Goal: Task Accomplishment & Management: Manage account settings

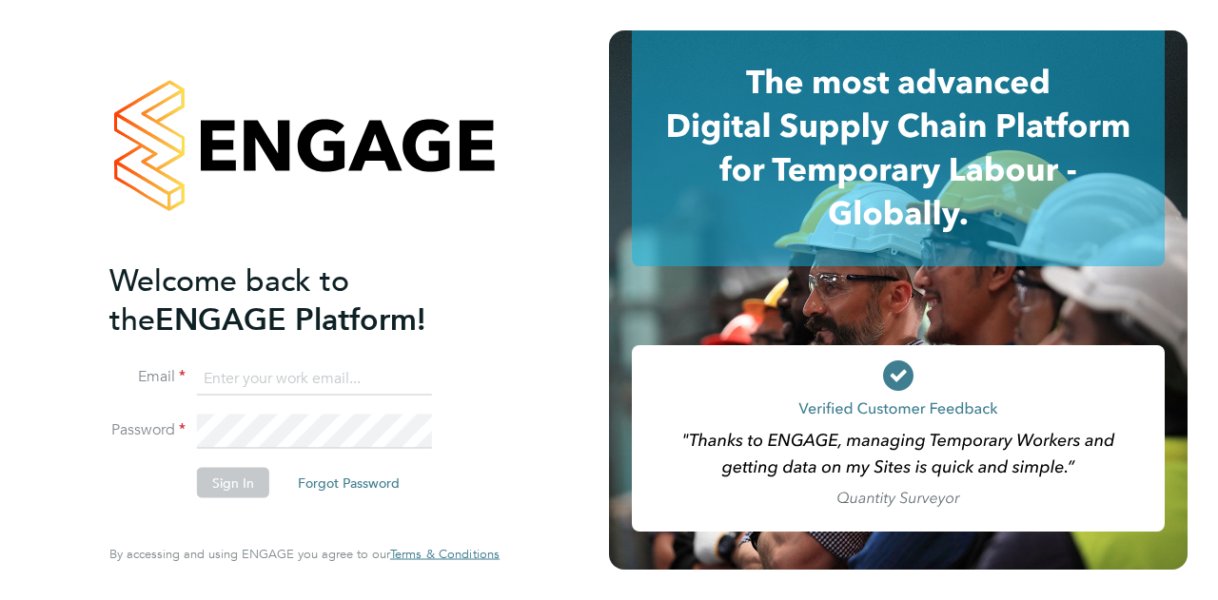
type input "mark.briggs@wates.co.uk"
click at [231, 478] on button "Sign In" at bounding box center [233, 482] width 72 height 30
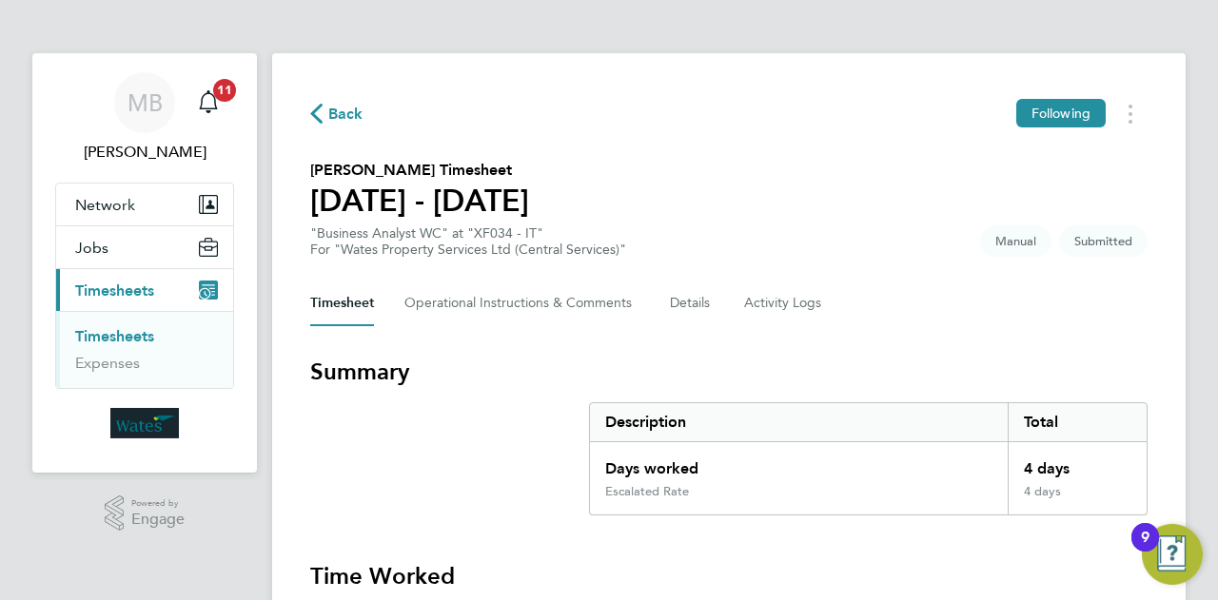
click at [390, 451] on section "Summary Description Total Days worked 4 days Escalated Rate 4 days" at bounding box center [728, 436] width 837 height 159
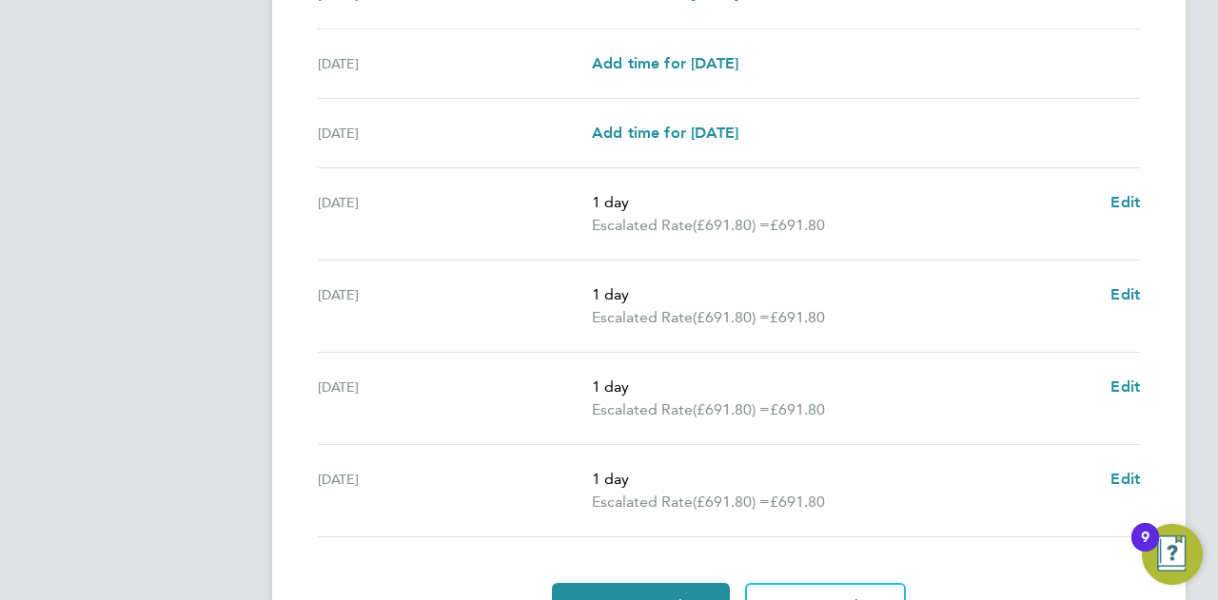
scroll to position [685, 0]
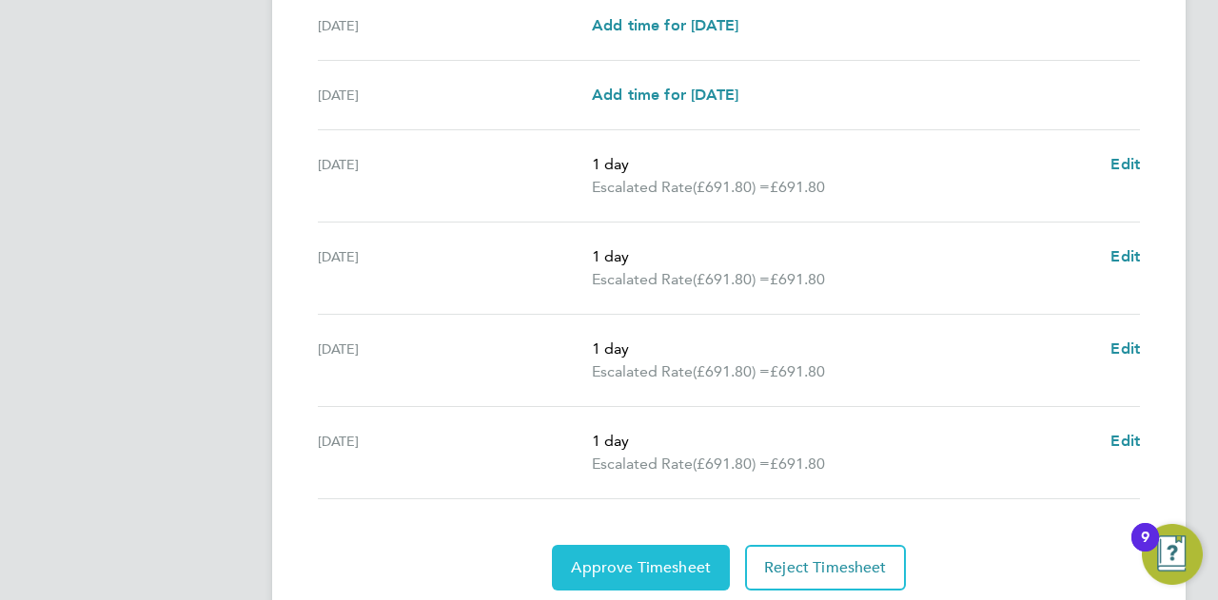
click at [617, 566] on span "Approve Timesheet" at bounding box center [641, 568] width 140 height 19
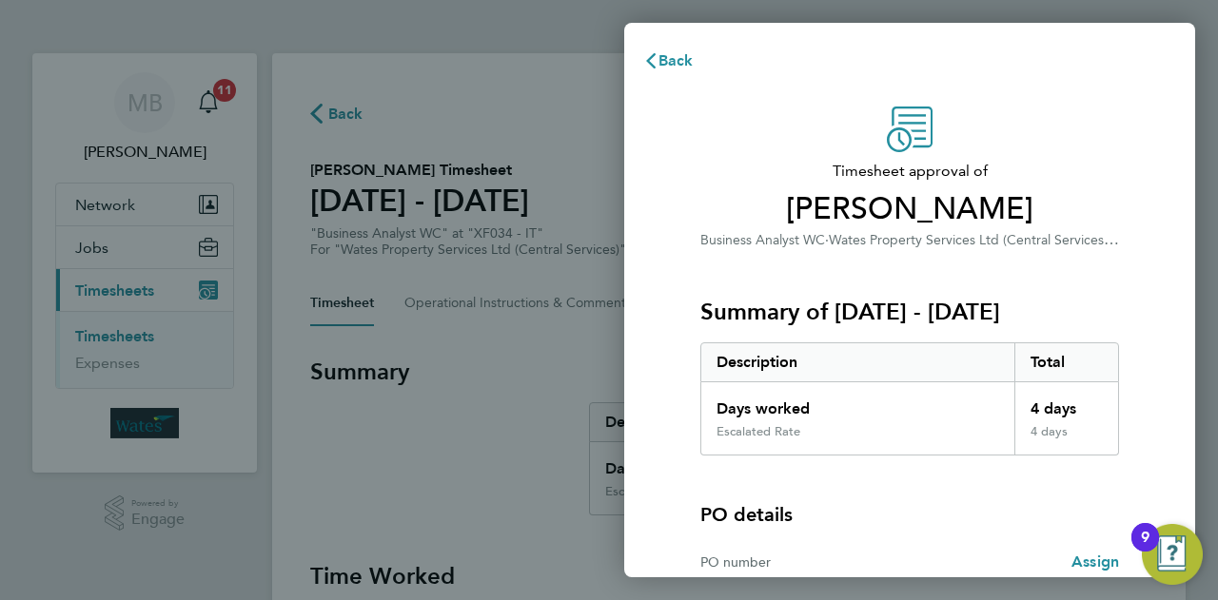
click at [738, 538] on div "PO number Assign" at bounding box center [909, 563] width 419 height 54
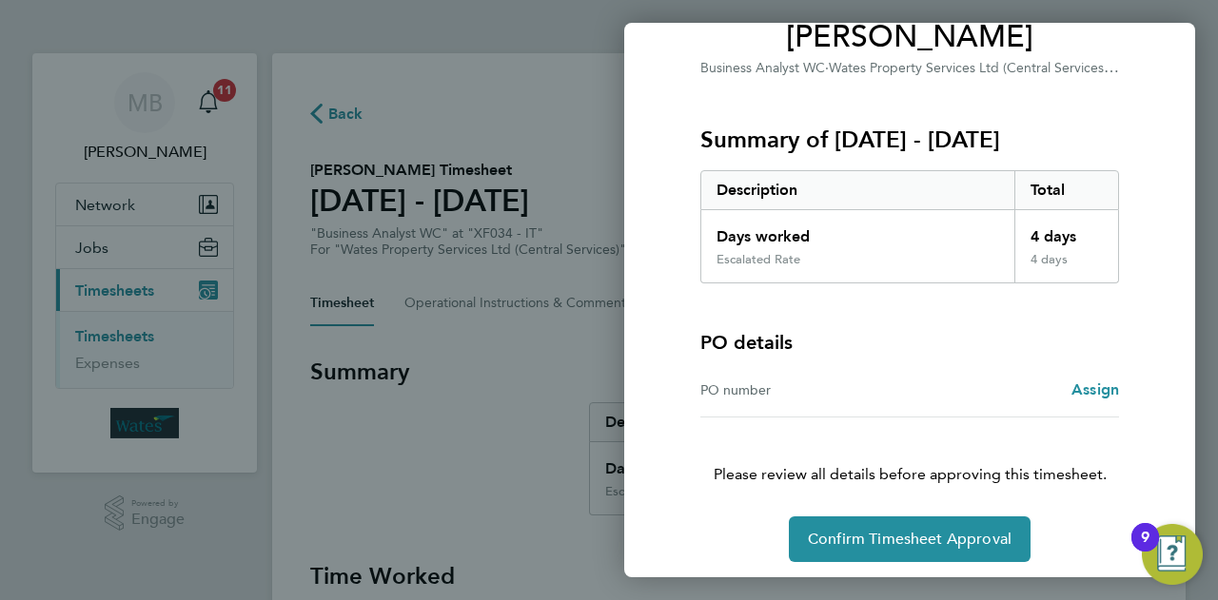
scroll to position [178, 0]
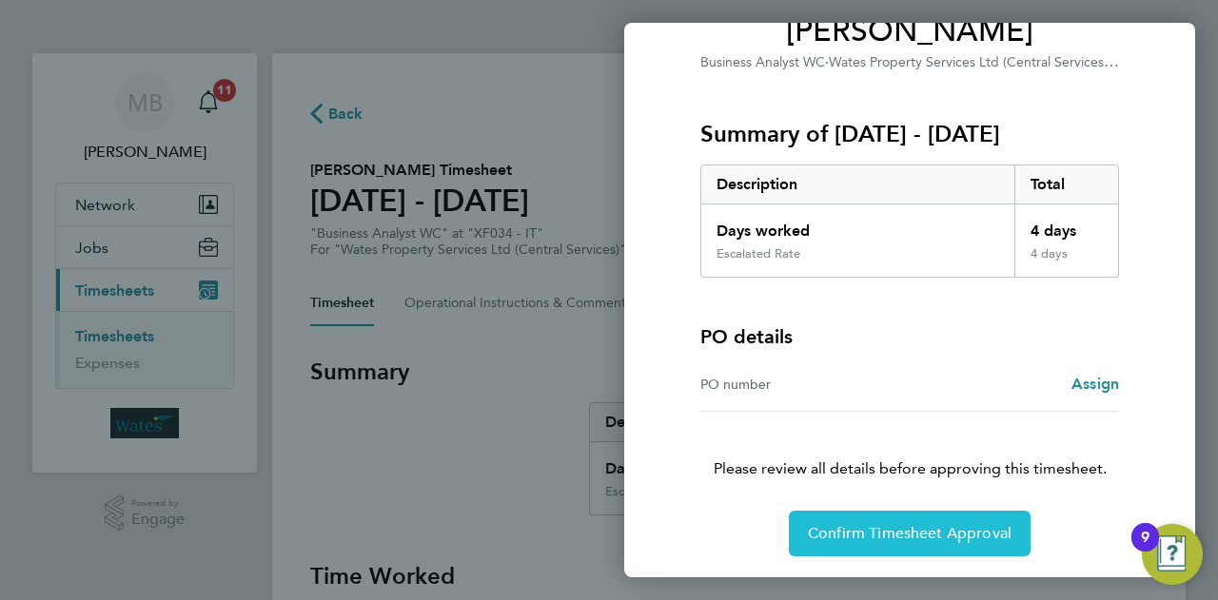
click at [895, 535] on span "Confirm Timesheet Approval" at bounding box center [910, 533] width 204 height 19
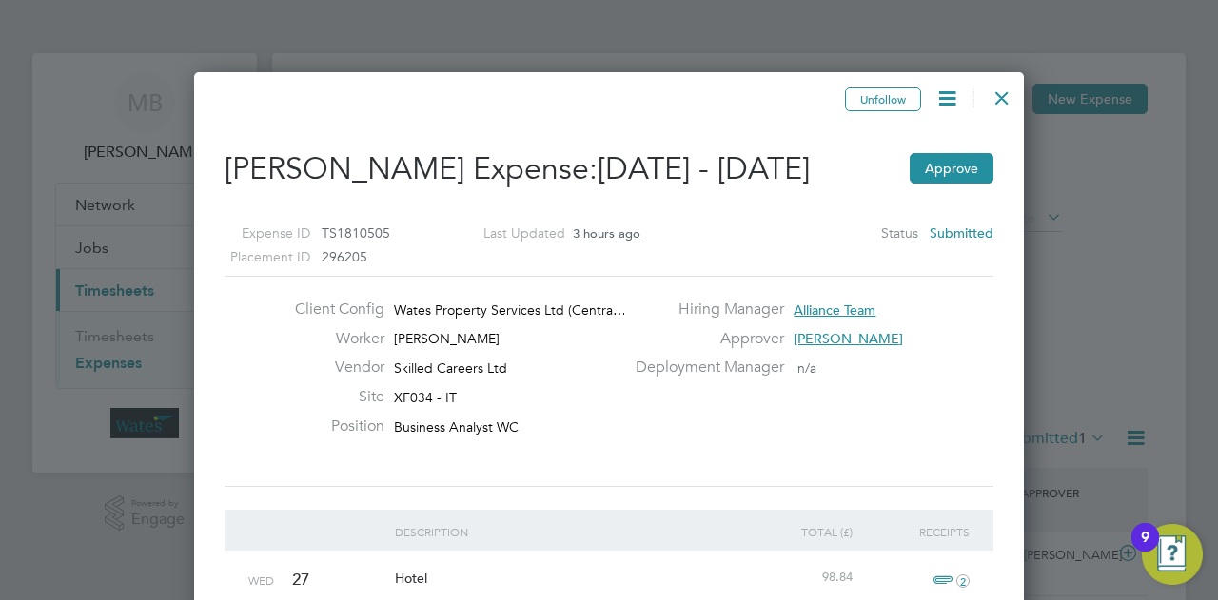
click at [876, 389] on div "Client Config Wates Property Services Ltd (Centra… Worker [PERSON_NAME] Vendor …" at bounding box center [609, 382] width 784 height 164
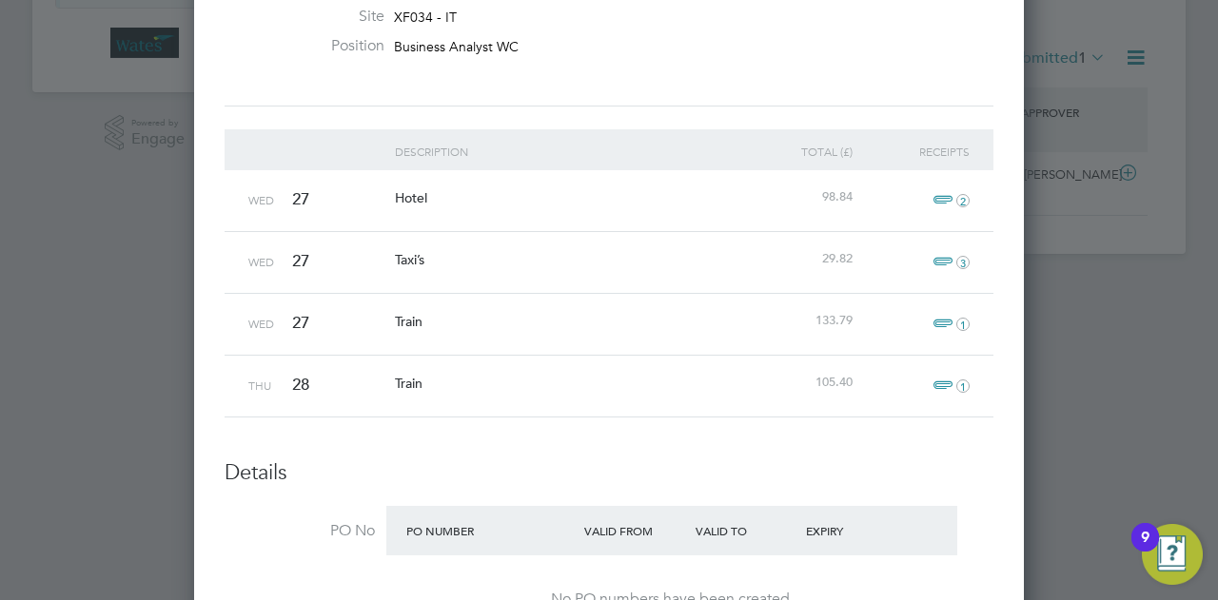
scroll to position [419, 0]
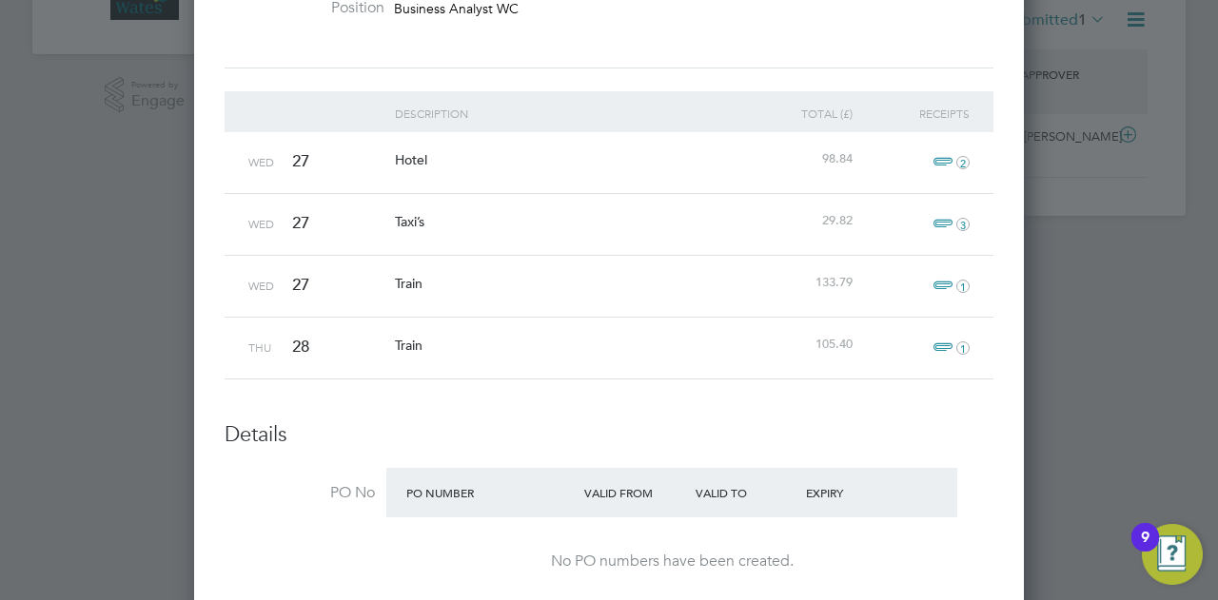
click at [952, 158] on span "2" at bounding box center [949, 162] width 42 height 23
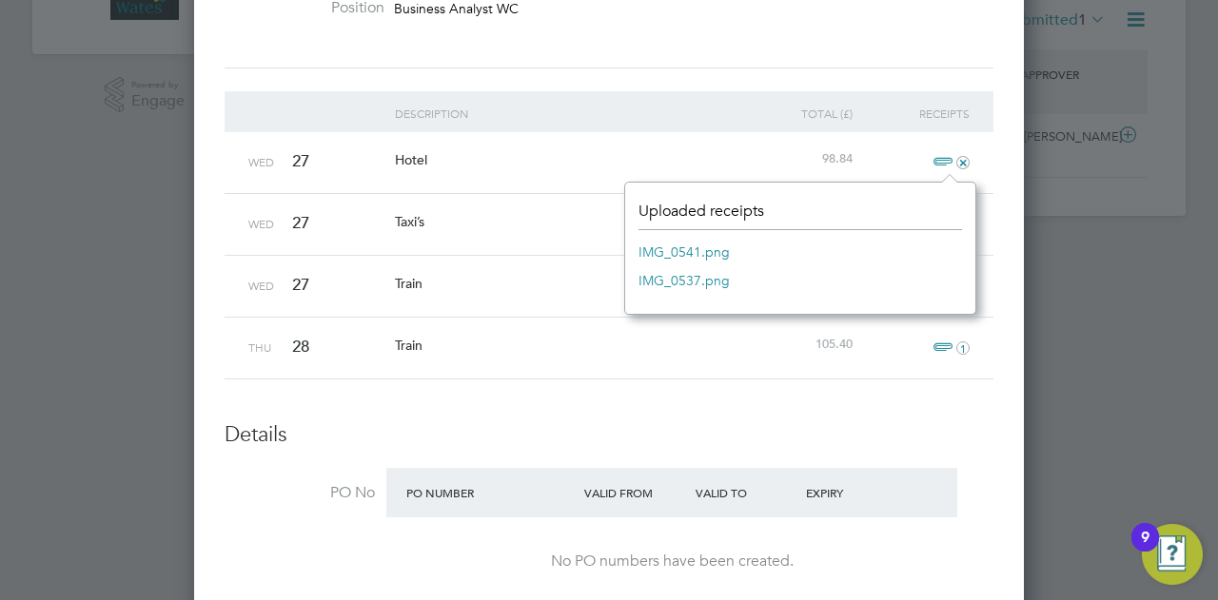
click at [718, 252] on link "IMG_0541.png" at bounding box center [684, 252] width 91 height 29
click at [699, 283] on link "IMG_0537.png" at bounding box center [684, 280] width 91 height 29
click at [659, 252] on link "IMG_0541.png" at bounding box center [684, 252] width 91 height 29
click at [733, 403] on li "Description Total (£) Receipts Wed 27 Hotel 98.84 + Wed 27 Taxi’s 29.82 3 Wed 2…" at bounding box center [609, 256] width 769 height 330
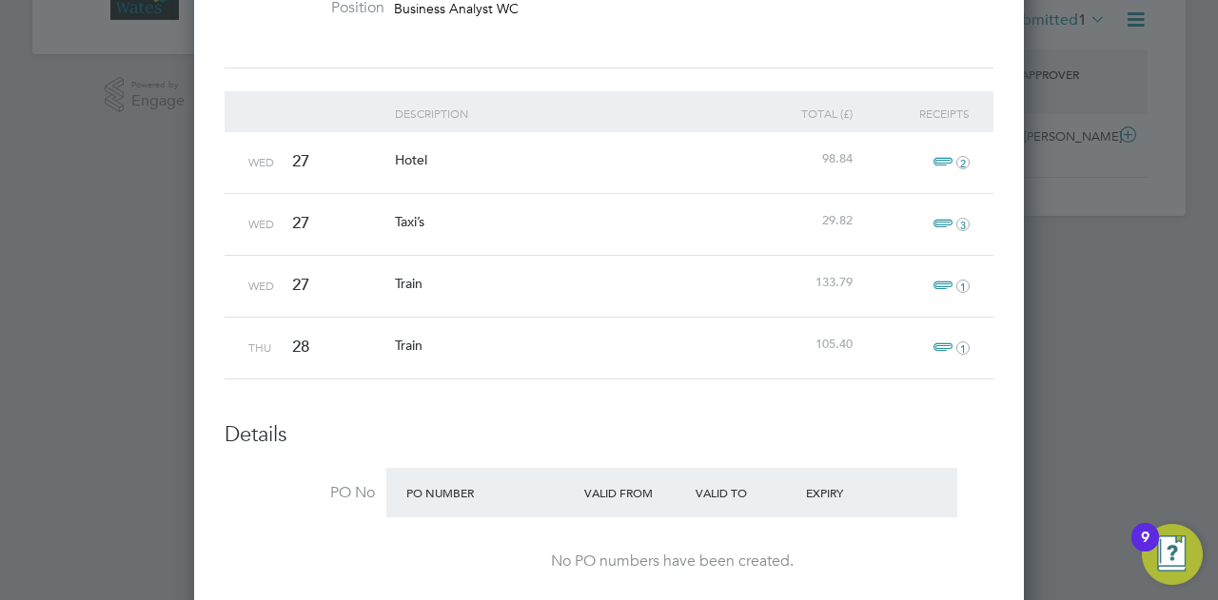
click at [941, 283] on span "1" at bounding box center [949, 286] width 42 height 23
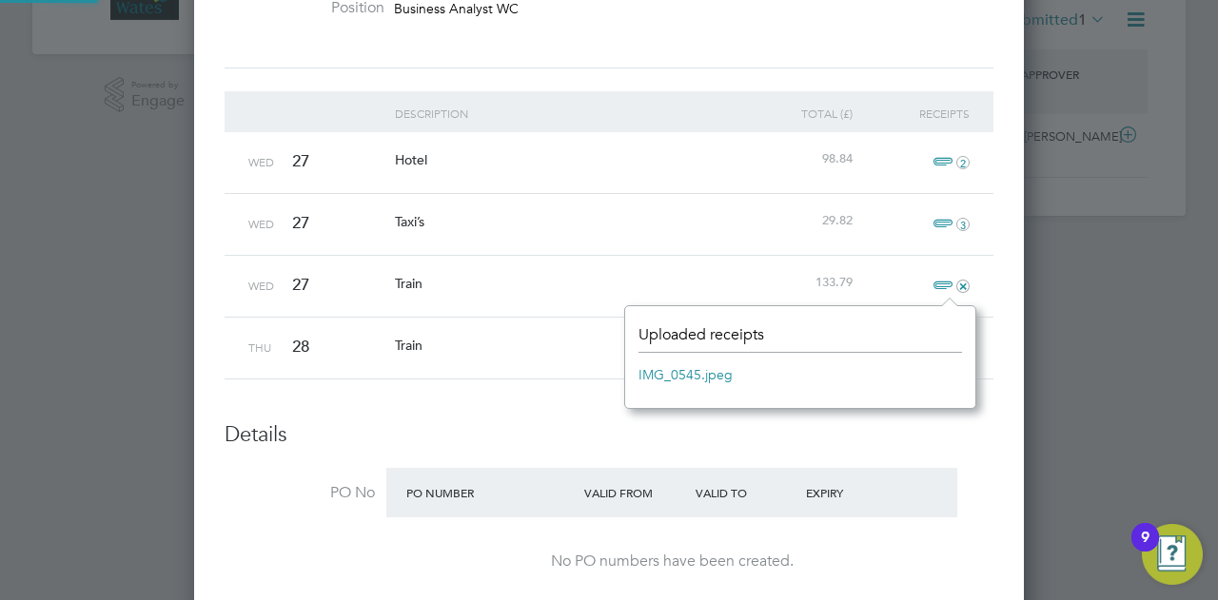
scroll to position [103, 350]
click at [680, 375] on link "IMG_0545.jpeg" at bounding box center [686, 375] width 94 height 29
click at [546, 441] on h3 "Details" at bounding box center [609, 436] width 769 height 28
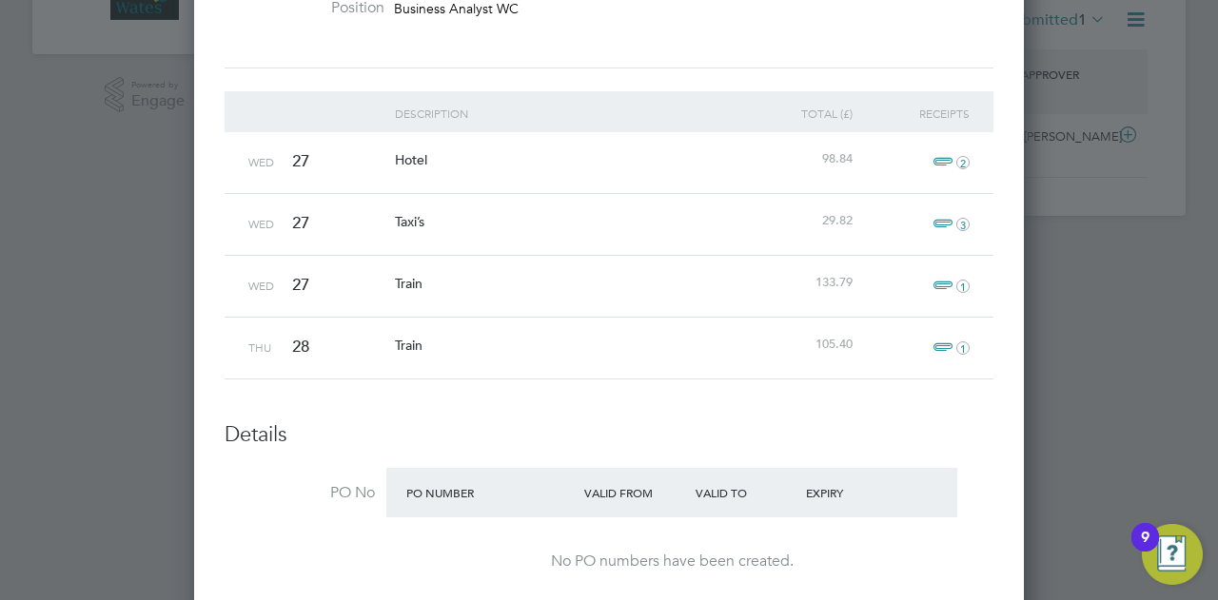
click at [940, 222] on span "3" at bounding box center [949, 224] width 42 height 23
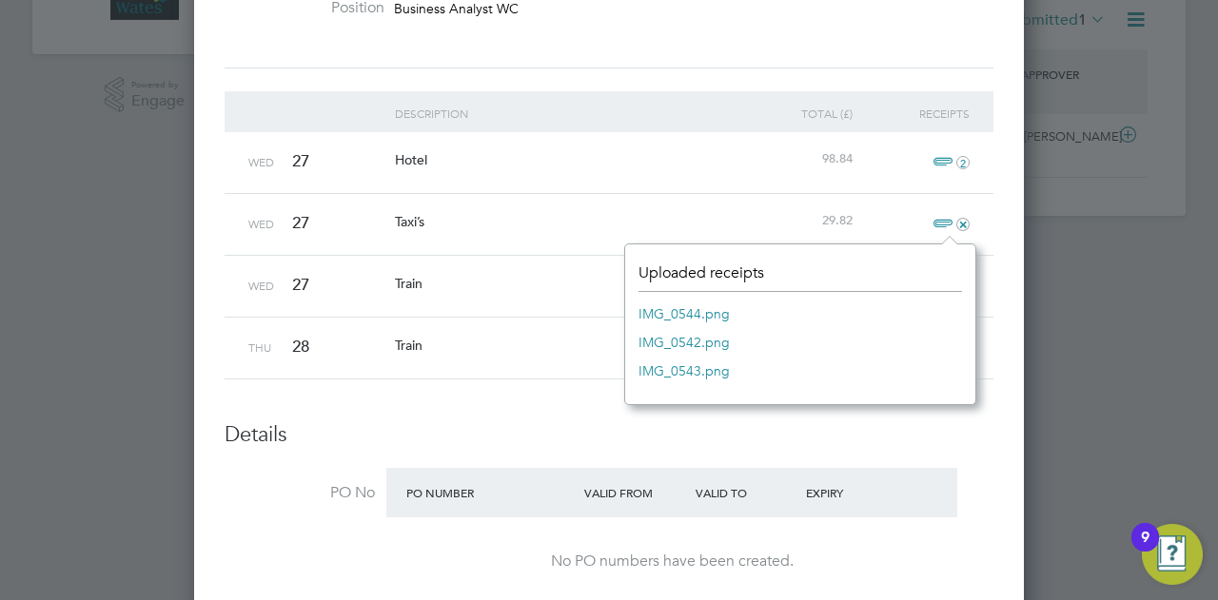
click at [673, 309] on link "IMG_0544.png" at bounding box center [684, 314] width 91 height 29
click at [695, 344] on link "IMG_0542.png" at bounding box center [684, 342] width 91 height 29
click at [676, 368] on link "IMG_0543.png" at bounding box center [684, 371] width 91 height 29
click at [678, 309] on link "IMG_0544.png" at bounding box center [684, 314] width 91 height 29
click at [695, 343] on link "IMG_0542.png" at bounding box center [684, 342] width 91 height 29
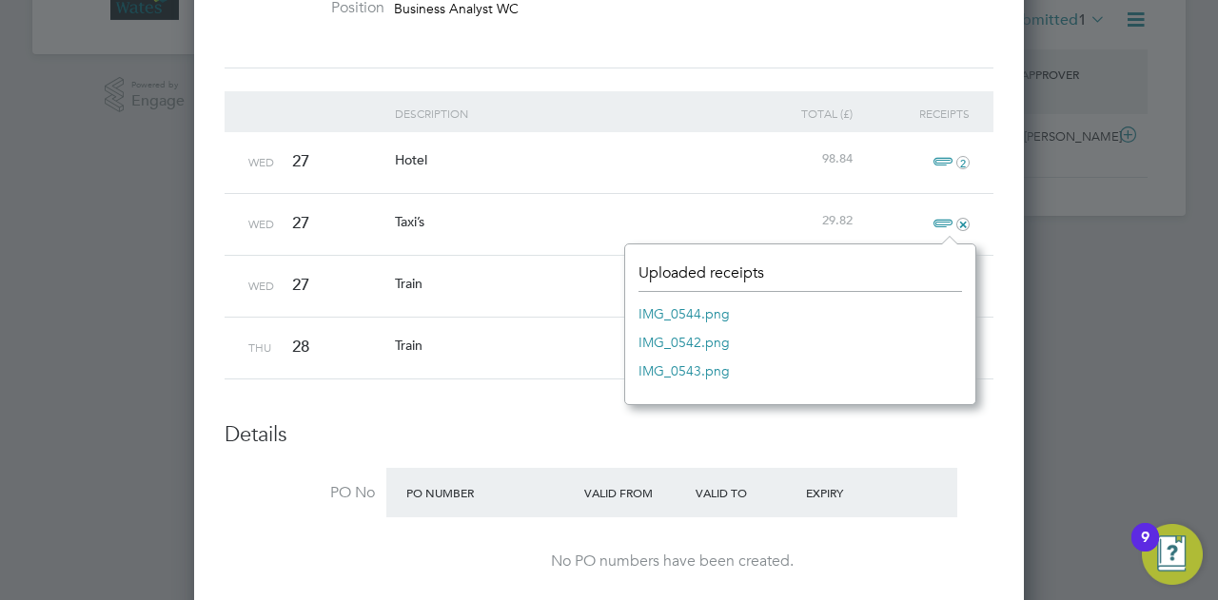
click at [675, 339] on link "IMG_0542.png" at bounding box center [684, 342] width 91 height 29
click at [683, 317] on link "IMG_0544.png" at bounding box center [684, 314] width 91 height 29
click at [702, 340] on link "IMG_0542.png" at bounding box center [684, 342] width 91 height 29
click at [596, 441] on h3 "Details" at bounding box center [609, 436] width 769 height 28
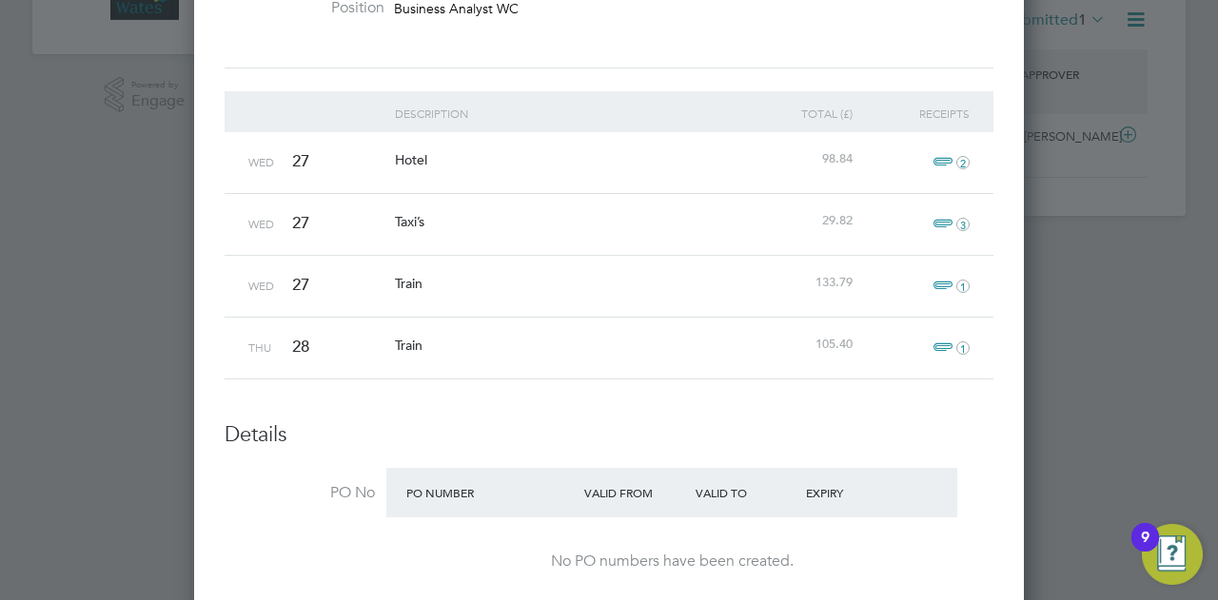
click at [935, 218] on span "3" at bounding box center [949, 224] width 42 height 23
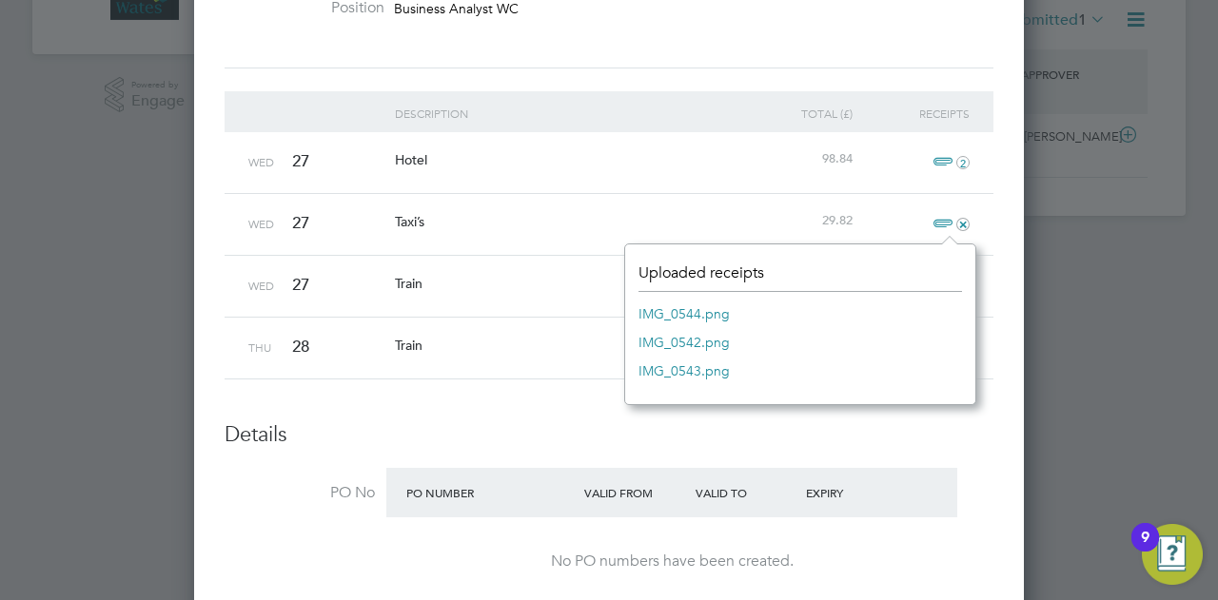
click at [695, 367] on link "IMG_0543.png" at bounding box center [684, 371] width 91 height 29
click at [534, 411] on li "Description Total (£) Receipts Wed 27 Hotel 98.84 2 Wed 27 Taxi’s 29.82 + Wed 2…" at bounding box center [609, 256] width 769 height 330
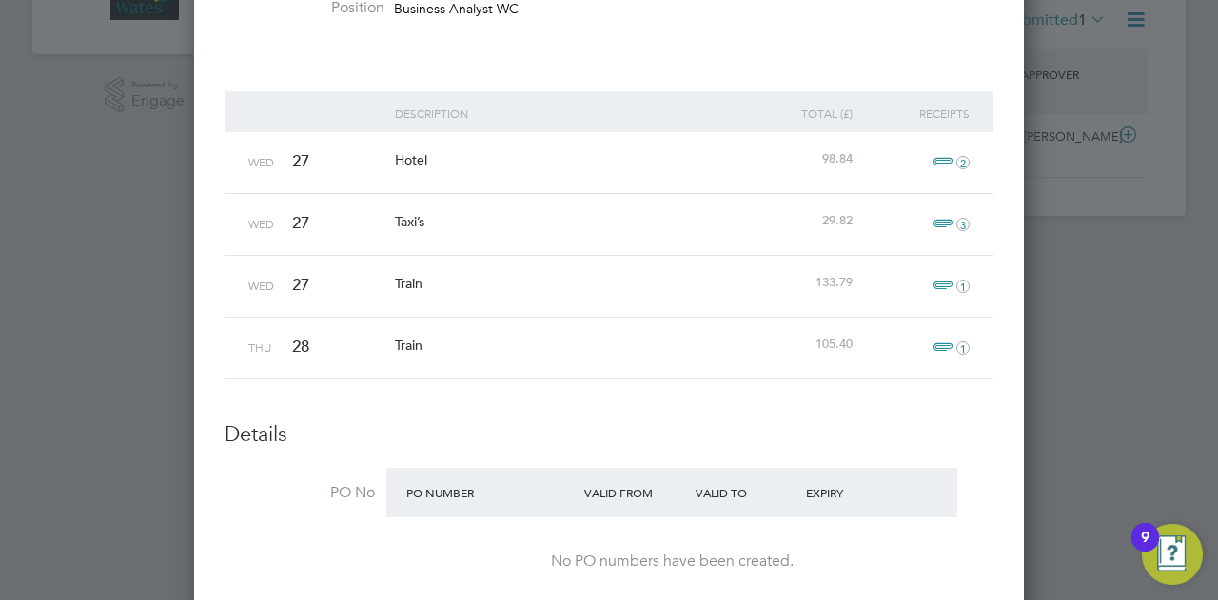
click at [943, 344] on span "1" at bounding box center [949, 348] width 42 height 23
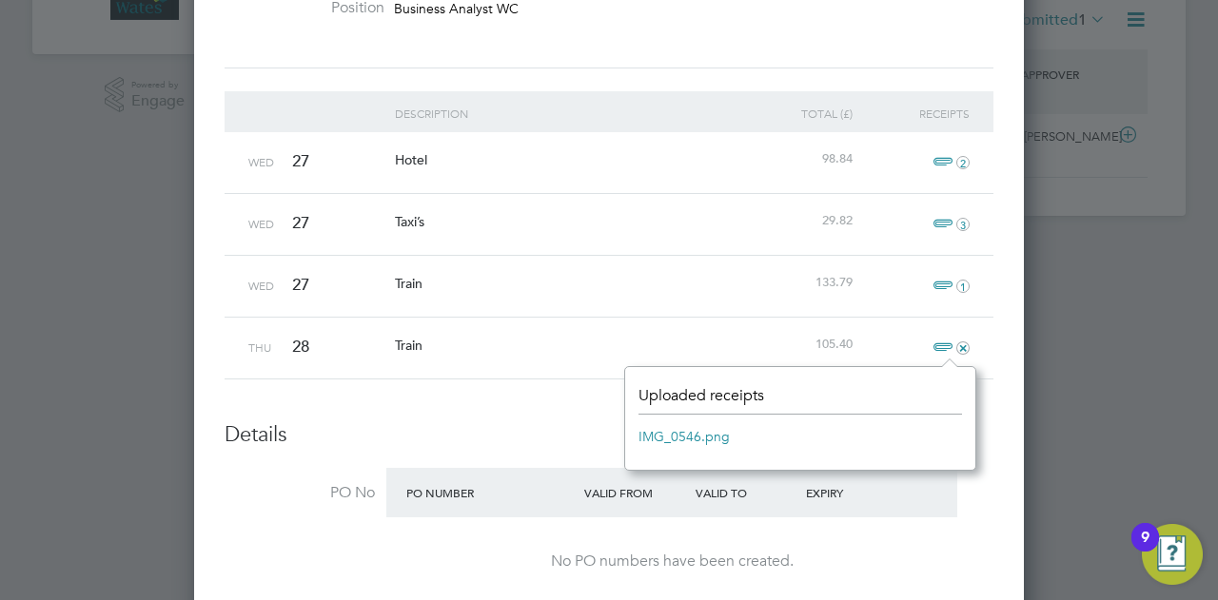
drag, startPoint x: 727, startPoint y: 437, endPoint x: 690, endPoint y: 437, distance: 37.1
click at [727, 436] on li "IMG_0546.png" at bounding box center [801, 437] width 324 height 29
click at [671, 438] on link "IMG_0546.png" at bounding box center [684, 437] width 91 height 29
click at [932, 282] on span "1" at bounding box center [949, 286] width 42 height 23
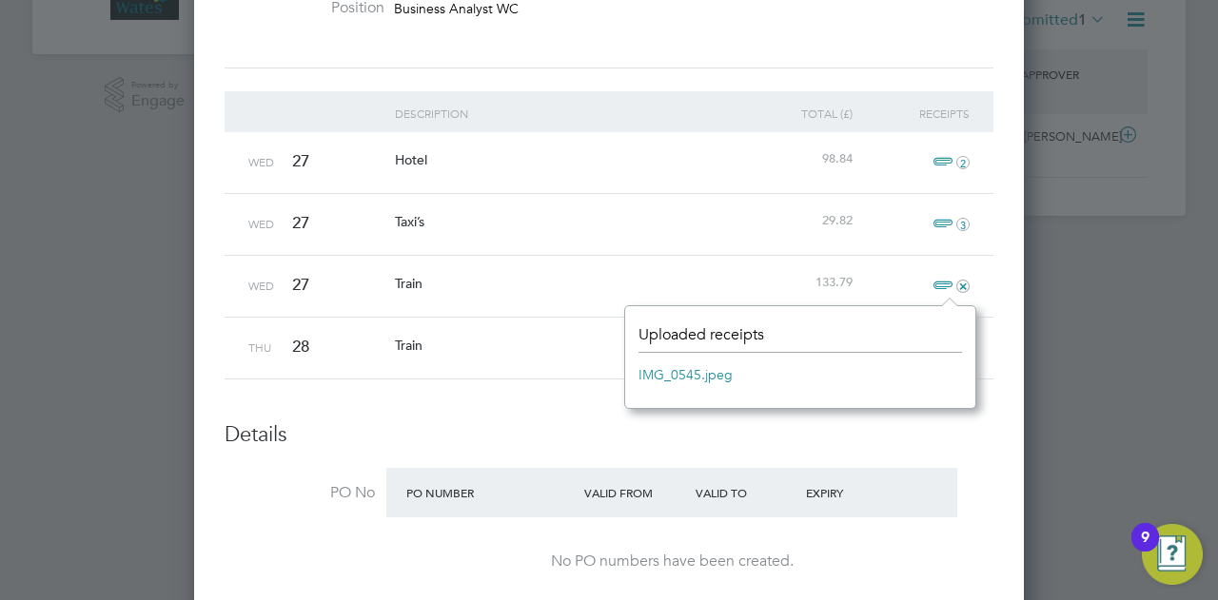
click at [691, 367] on link "IMG_0545.jpeg" at bounding box center [686, 375] width 94 height 29
click at [95, 178] on div at bounding box center [609, 300] width 1218 height 600
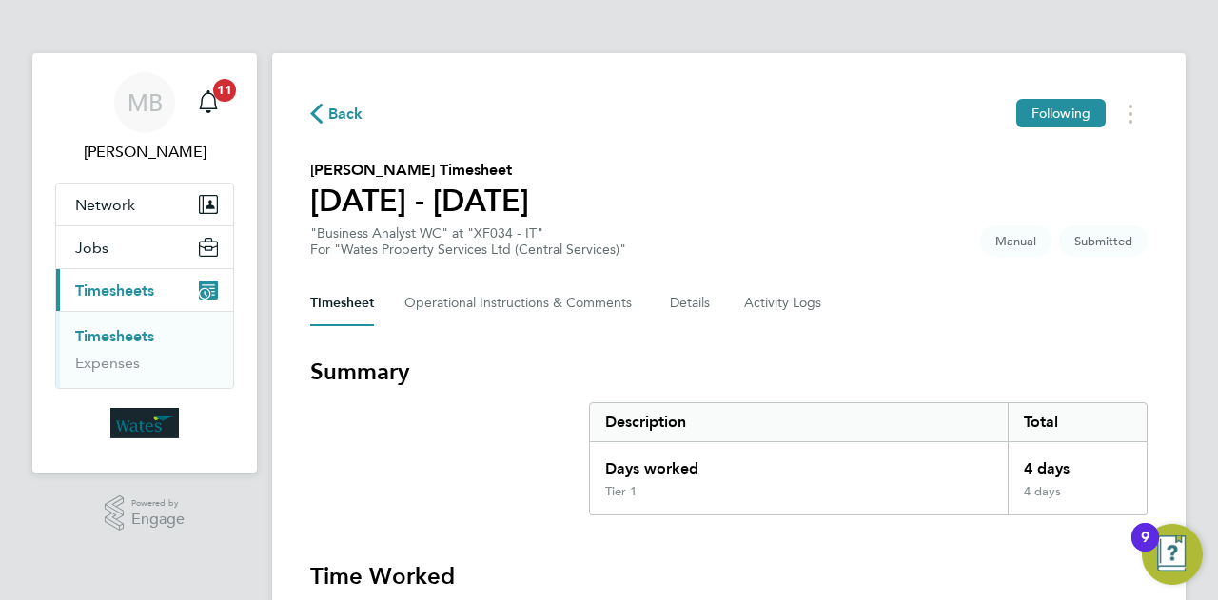
click at [546, 498] on section "Summary Description Total Days worked 4 days Tier 1 4 days" at bounding box center [728, 436] width 837 height 159
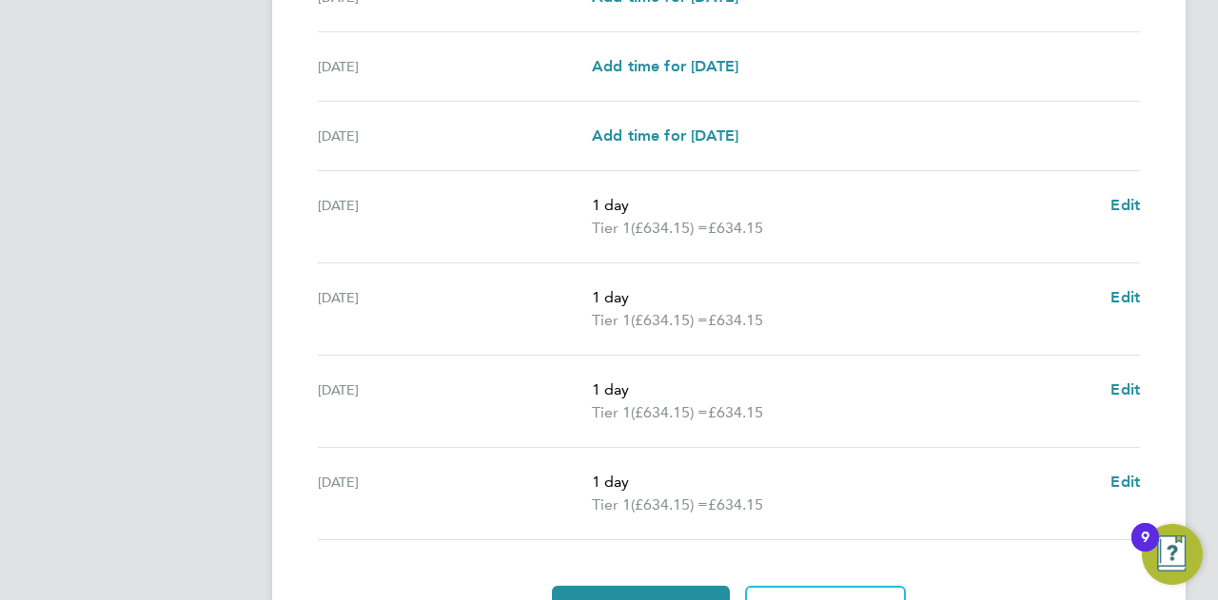
scroll to position [647, 0]
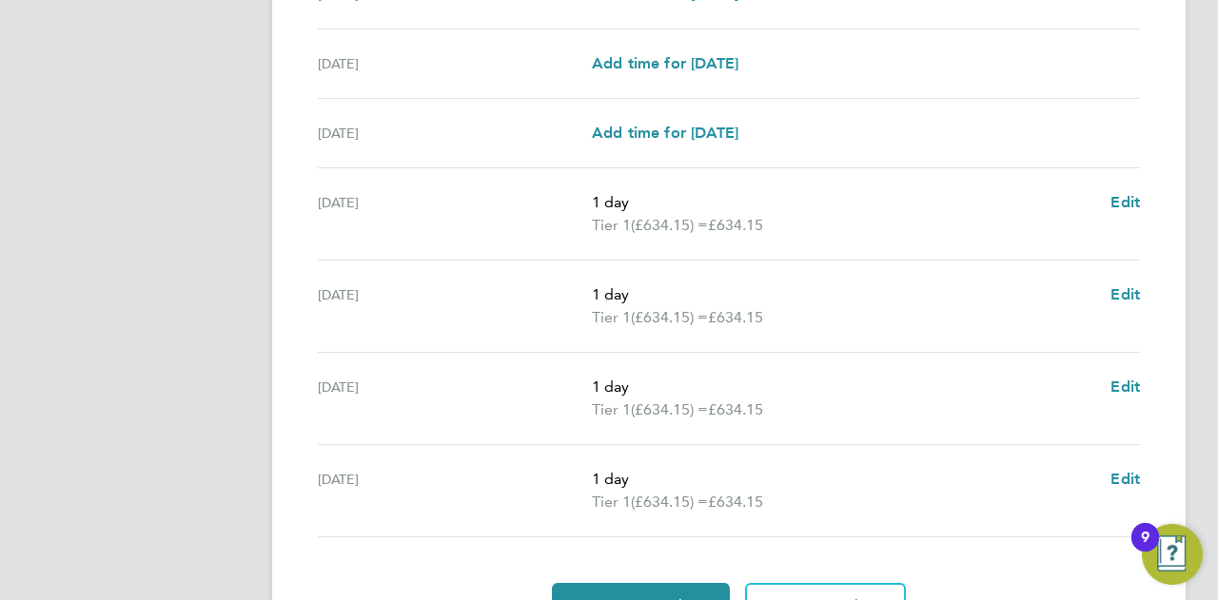
click at [208, 457] on app-navbar "MB Mark Briggs Notifications 11 Applications: Network Sites Jobs Placements Cur…" at bounding box center [144, 55] width 225 height 1299
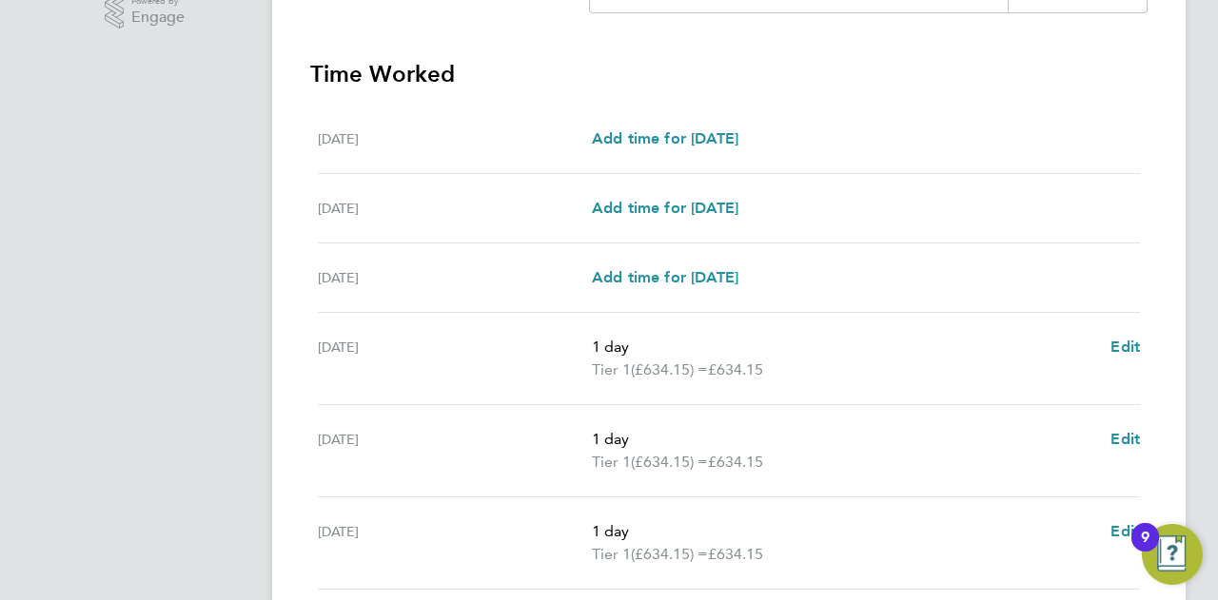
scroll to position [723, 0]
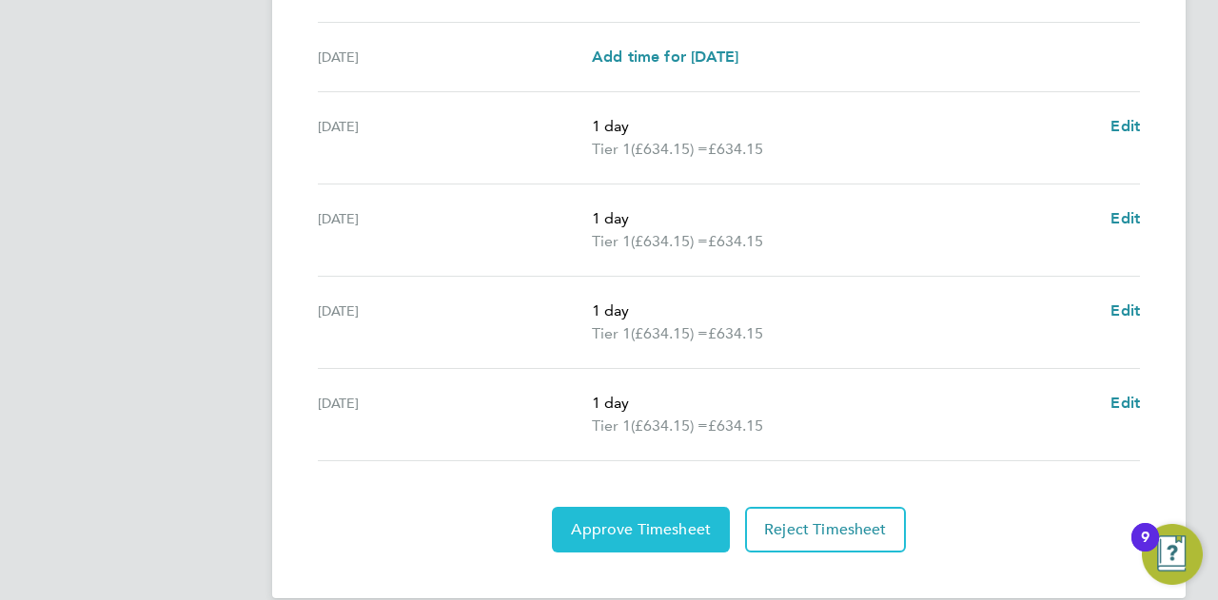
click at [636, 530] on span "Approve Timesheet" at bounding box center [641, 530] width 140 height 19
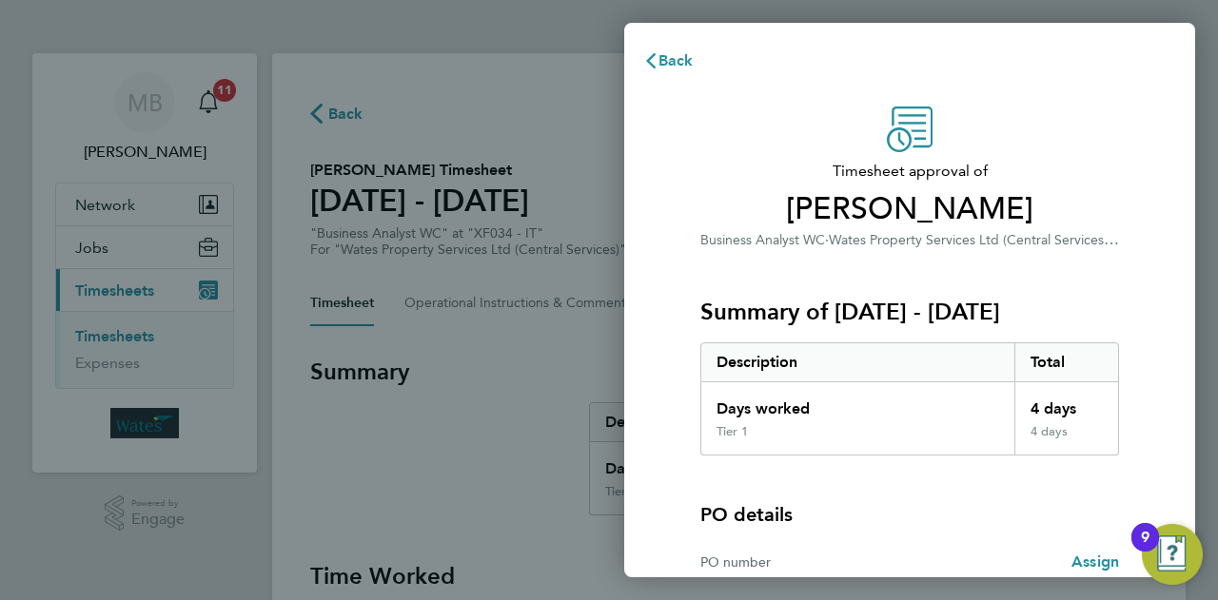
click at [636, 530] on div "Timesheet approval of Deji Agboade Business Analyst WC · Wates Property Service…" at bounding box center [909, 421] width 571 height 674
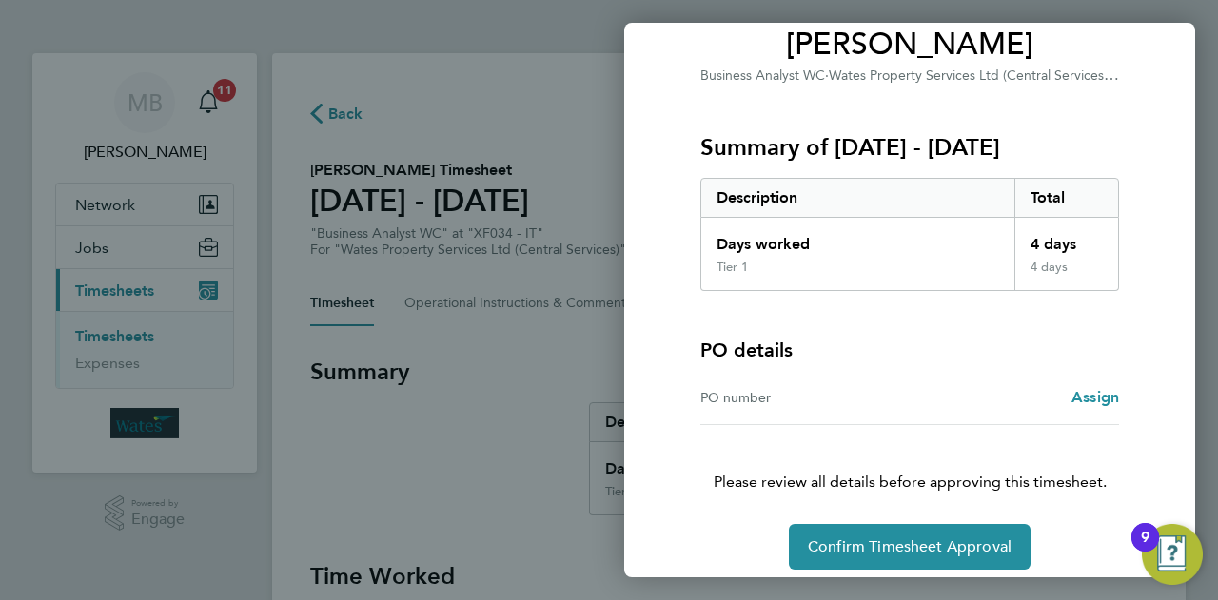
scroll to position [178, 0]
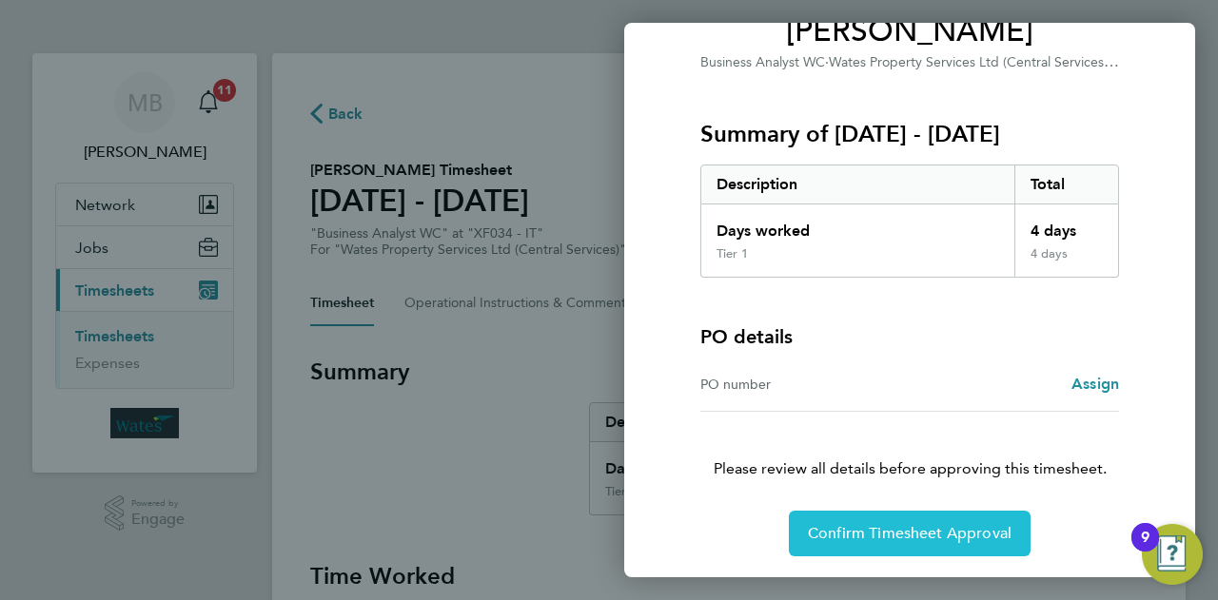
click at [927, 535] on span "Confirm Timesheet Approval" at bounding box center [910, 533] width 204 height 19
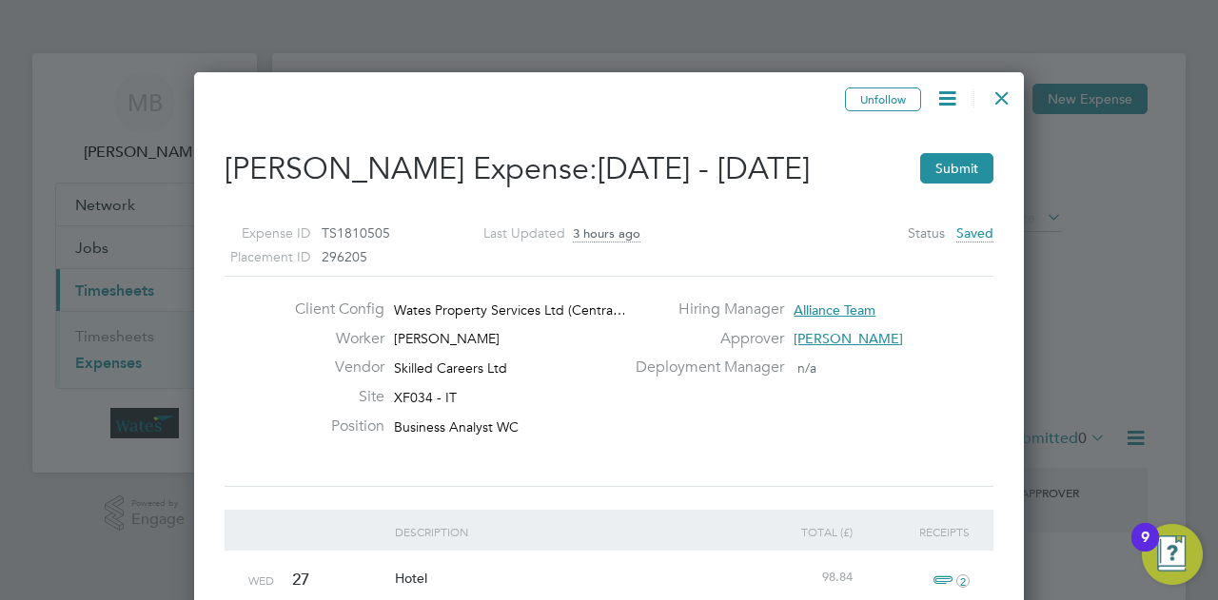
click at [990, 470] on div "Client Config Wates Property Services Ltd (Centra… Worker [PERSON_NAME] Vendor …" at bounding box center [609, 381] width 769 height 211
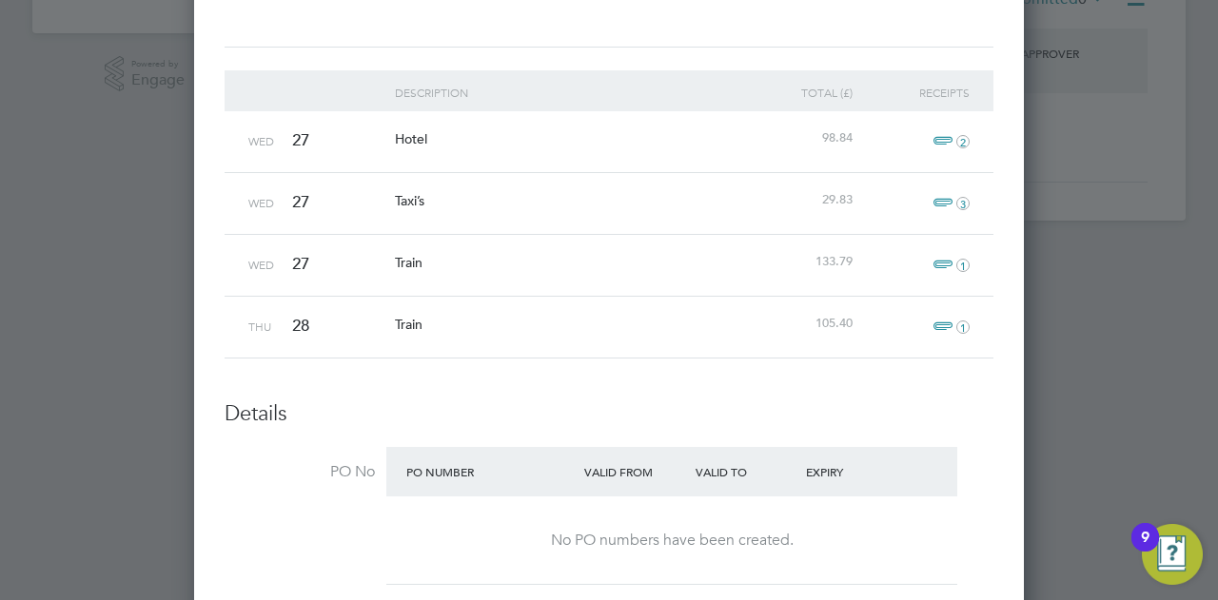
scroll to position [495, 0]
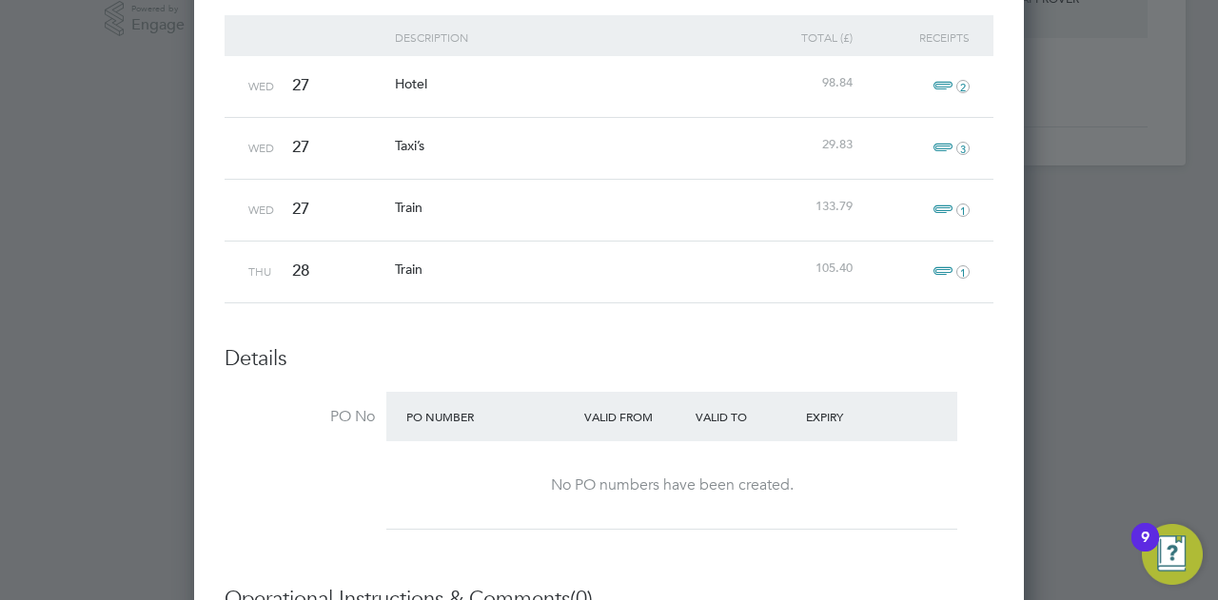
click at [963, 148] on icon "3" at bounding box center [962, 148] width 13 height 13
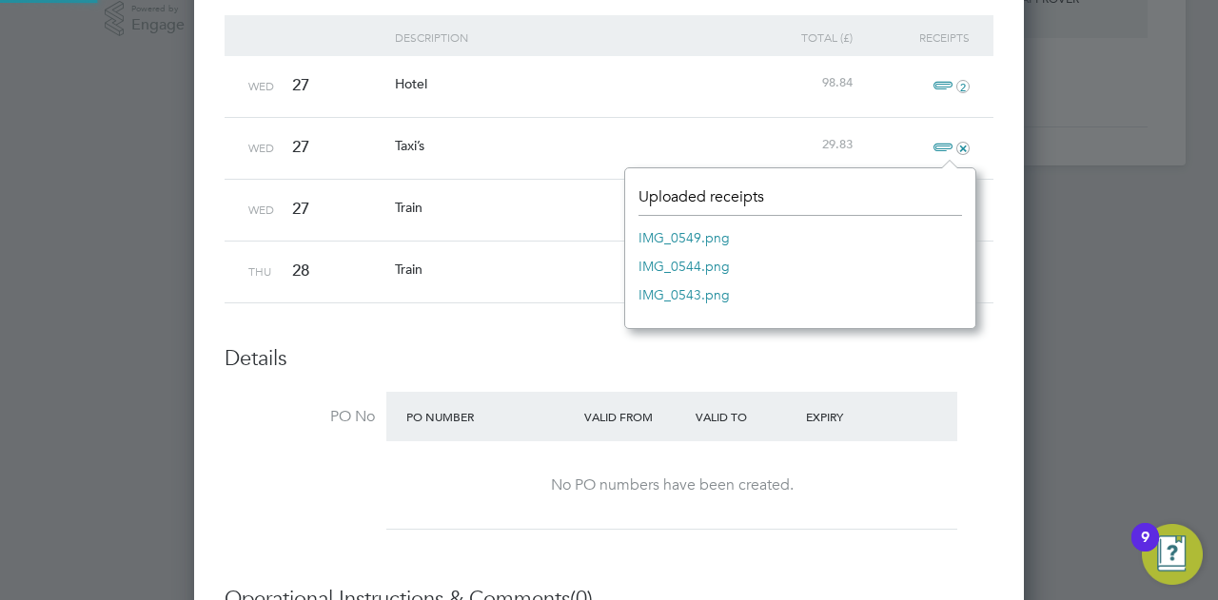
scroll to position [23, 42]
click at [704, 236] on link "IMG_0549.png" at bounding box center [684, 238] width 91 height 29
click at [691, 255] on link "IMG_0544.png" at bounding box center [684, 266] width 91 height 29
click at [679, 290] on link "IMG_0543.png" at bounding box center [684, 295] width 91 height 29
click at [837, 527] on li "PO No PO Number Valid From Valid To Expiry No PO numbers have been created." at bounding box center [609, 466] width 769 height 149
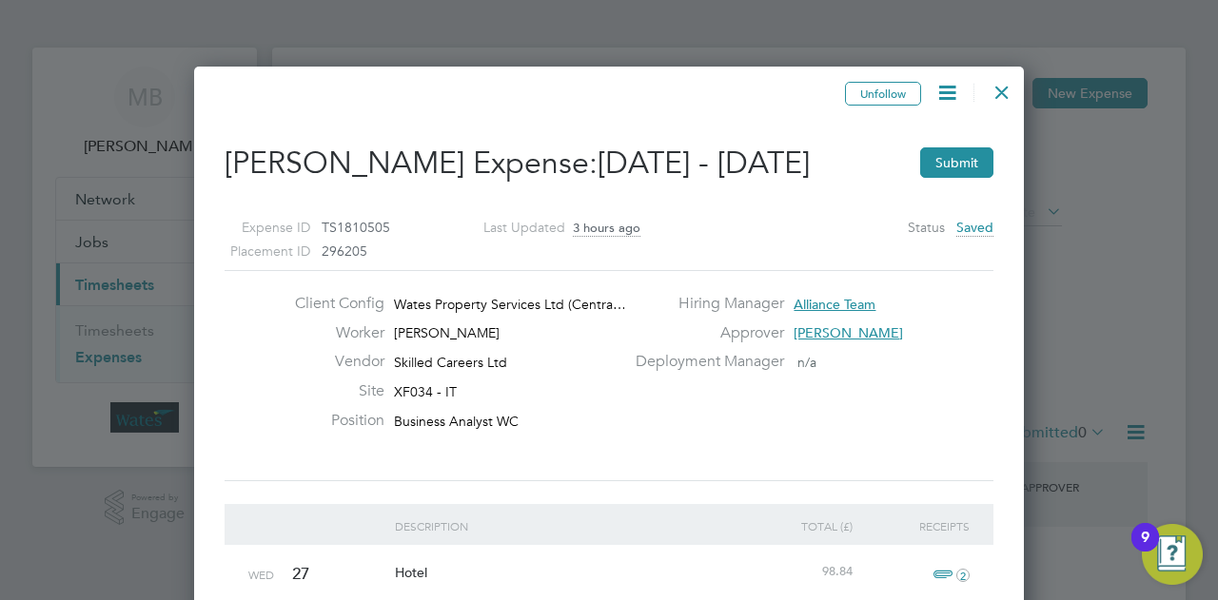
scroll to position [4, 0]
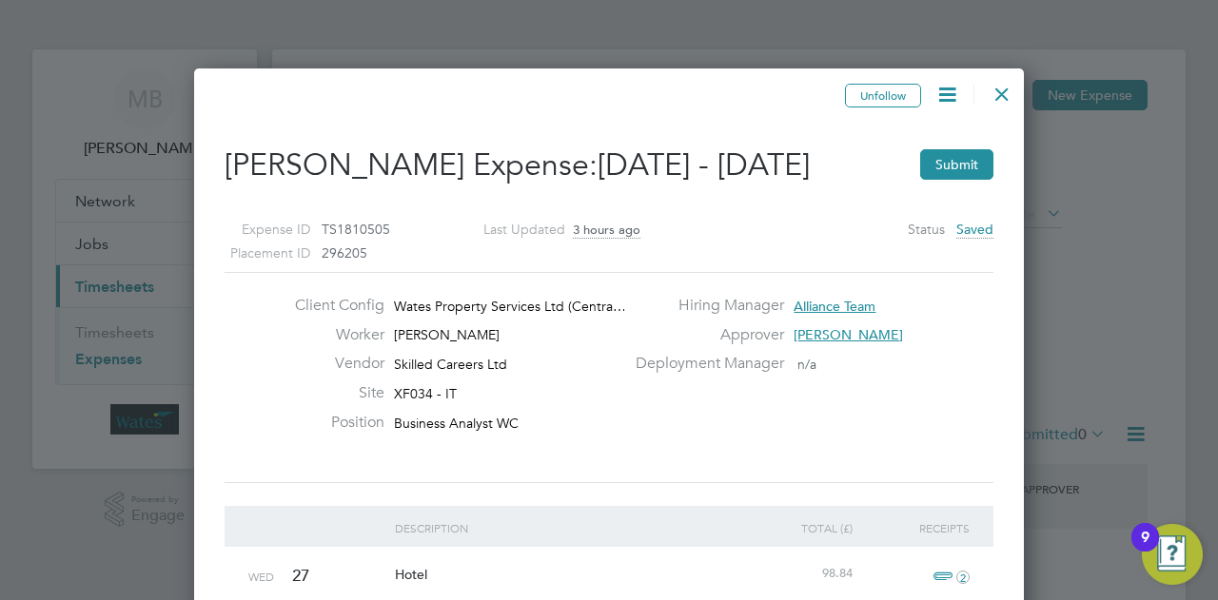
click at [1000, 90] on div at bounding box center [1002, 89] width 34 height 34
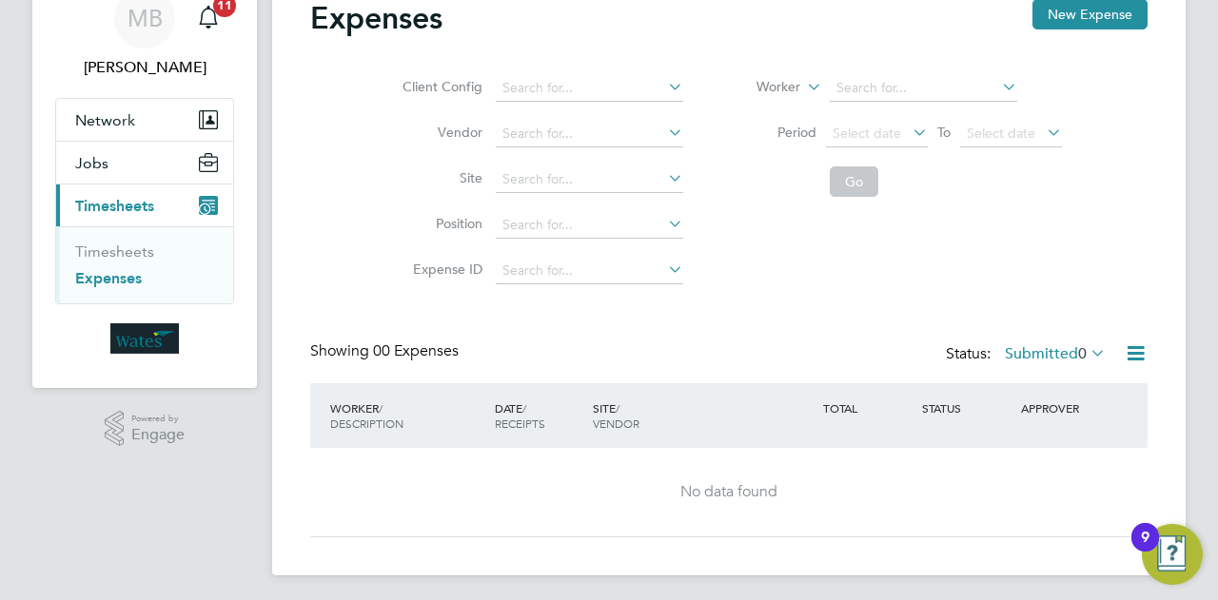
scroll to position [89, 0]
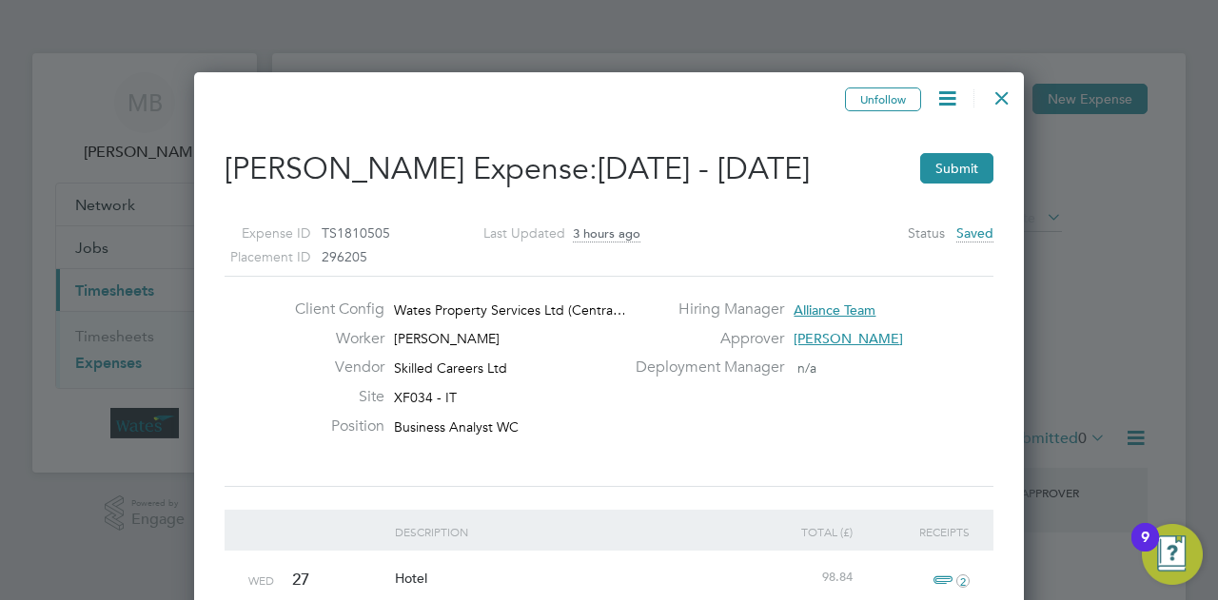
click at [939, 403] on div "Client Config Wates Property Services Ltd (Centra… Worker [PERSON_NAME] Vendor …" at bounding box center [609, 382] width 784 height 164
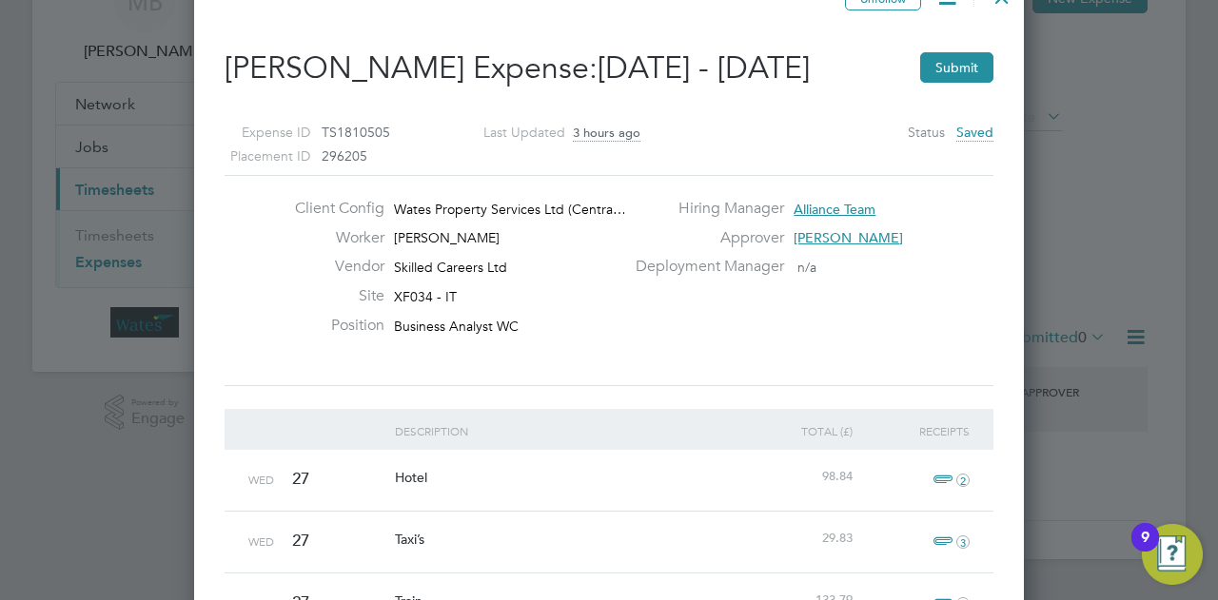
scroll to position [305, 0]
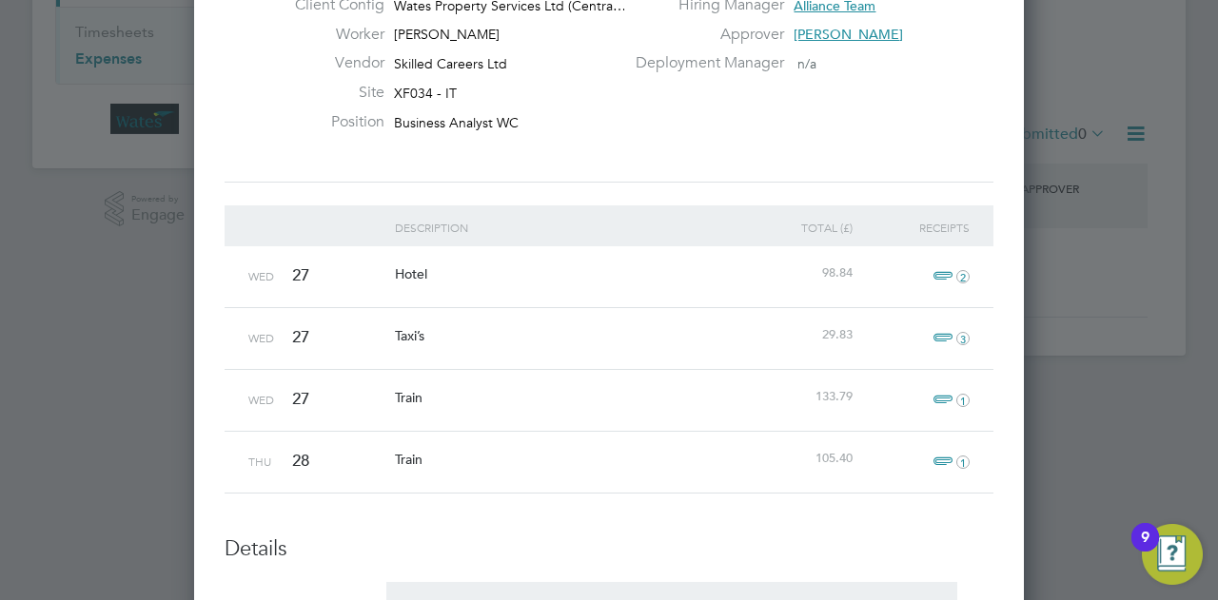
click at [933, 334] on span "3" at bounding box center [949, 338] width 42 height 23
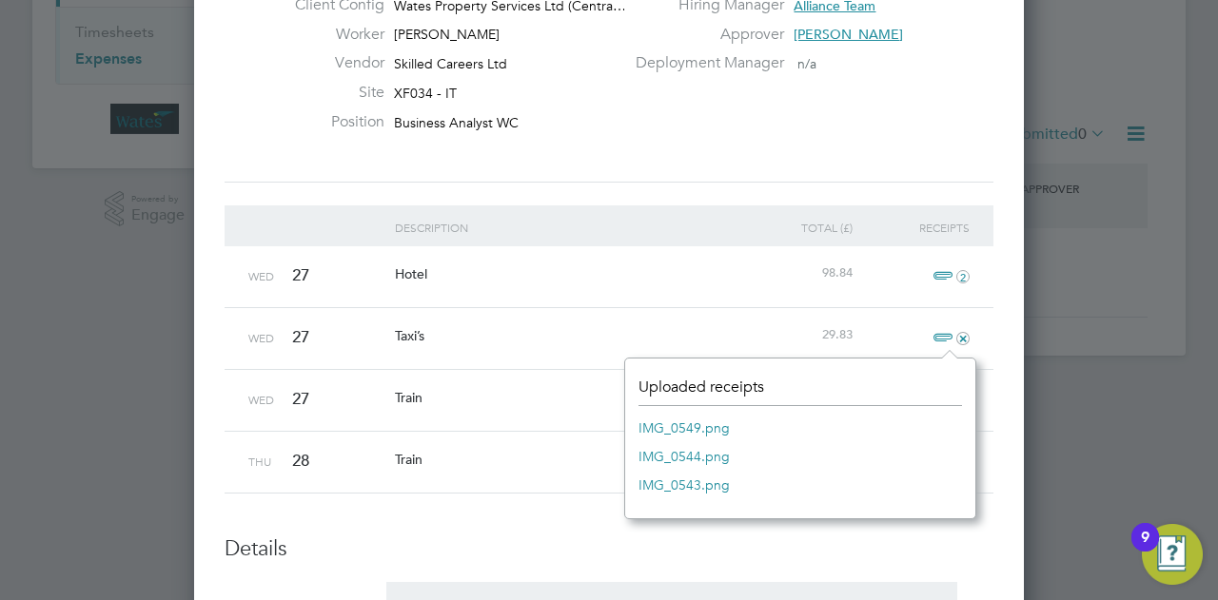
click at [718, 427] on link "IMG_0549.png" at bounding box center [684, 428] width 91 height 29
click at [687, 445] on link "IMG_0544.png" at bounding box center [684, 457] width 91 height 29
click at [699, 479] on link "IMG_0543.png" at bounding box center [684, 485] width 91 height 29
click at [797, 161] on div "Client Config Wates Property Services Ltd (Centra… Worker [PERSON_NAME] Vendor …" at bounding box center [609, 76] width 769 height 211
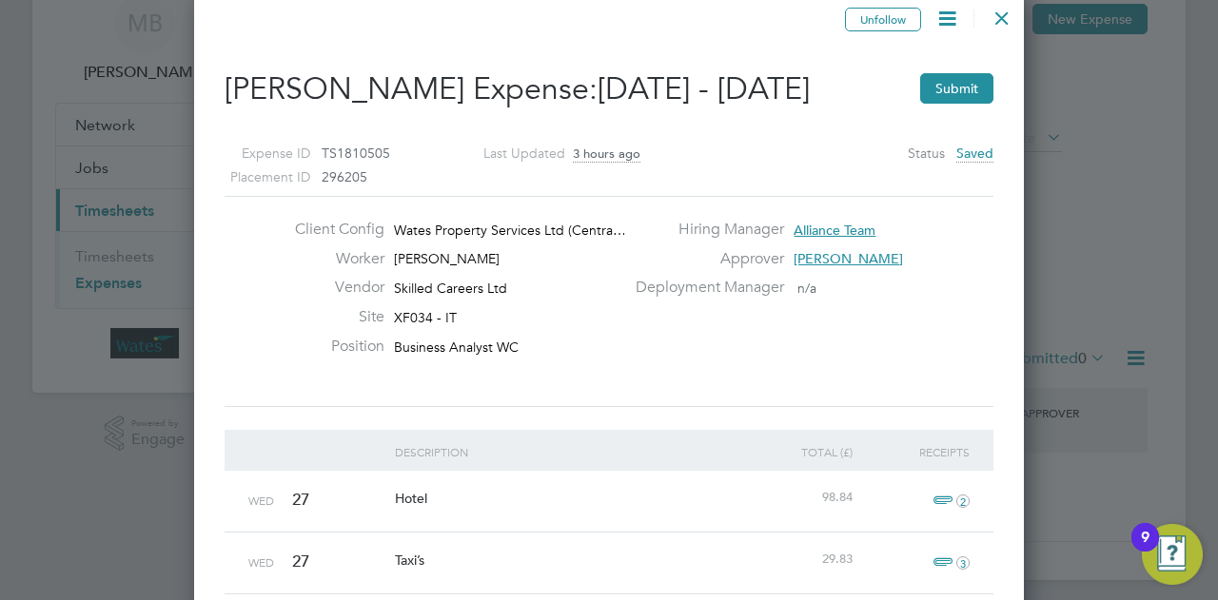
scroll to position [0, 0]
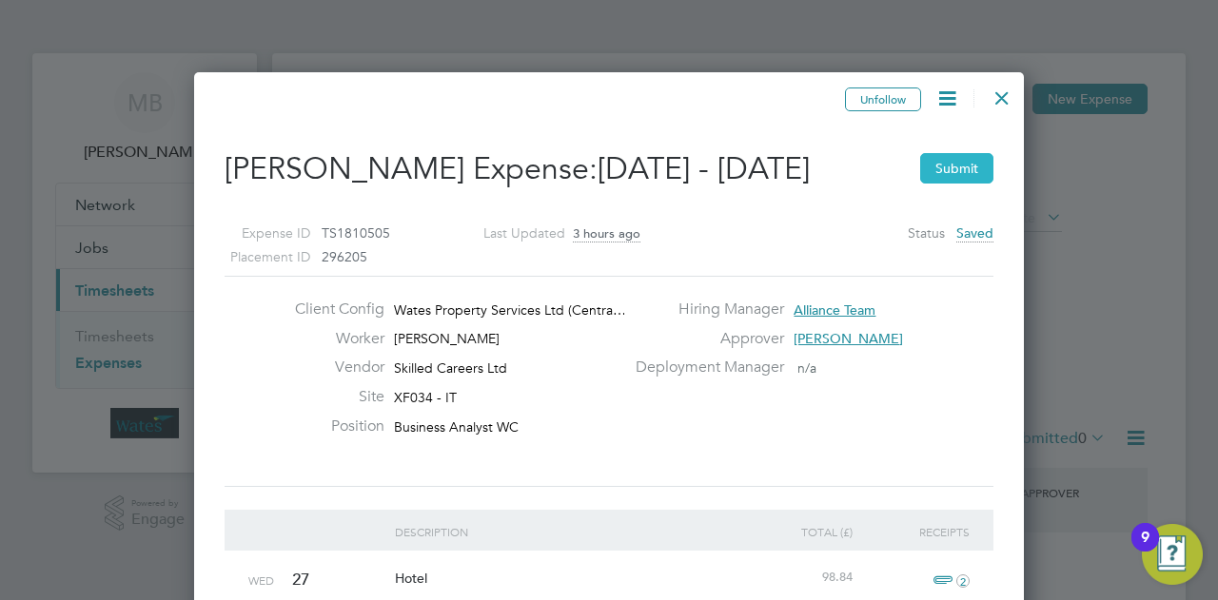
click at [948, 163] on button "Submit" at bounding box center [956, 168] width 73 height 30
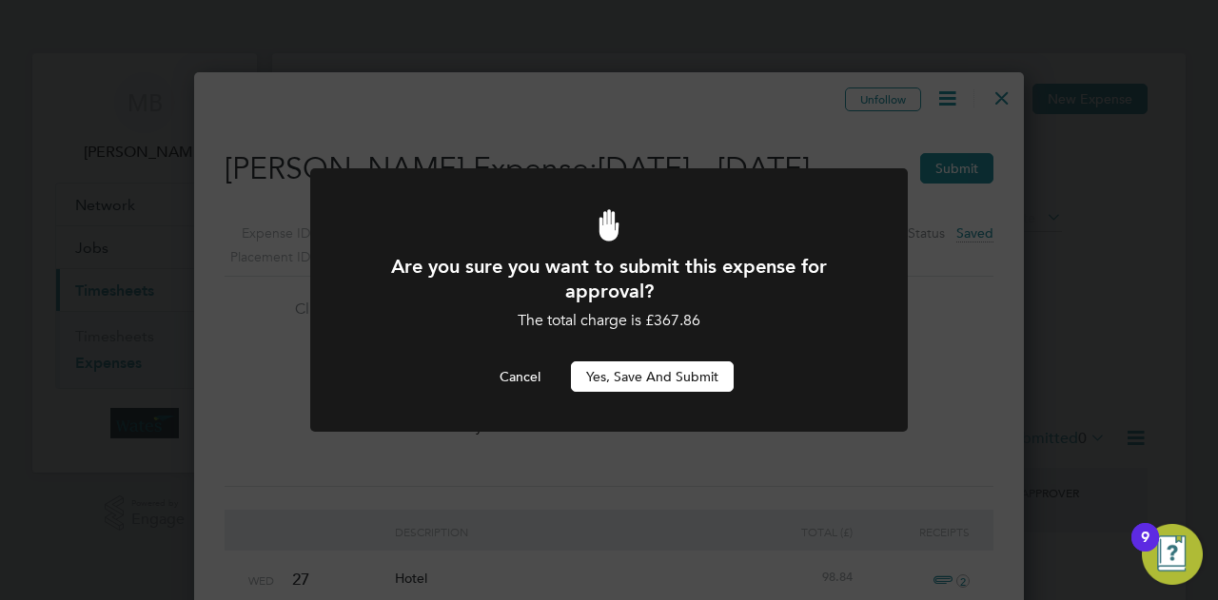
click at [619, 370] on button "Yes, Save and Submit" at bounding box center [652, 377] width 163 height 30
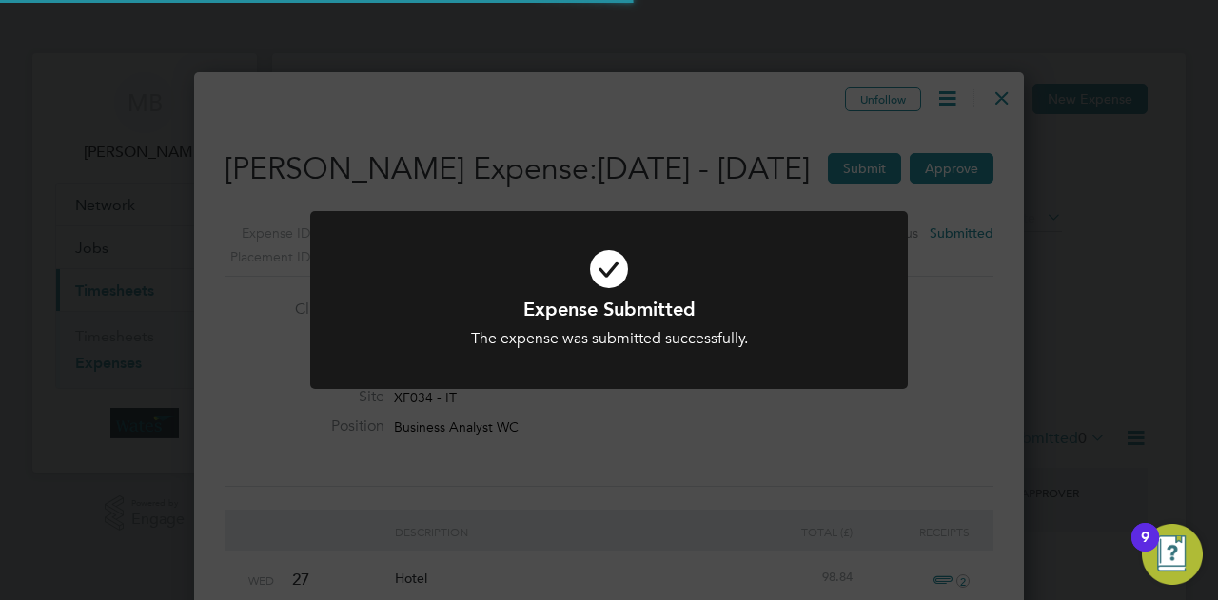
scroll to position [1594, 830]
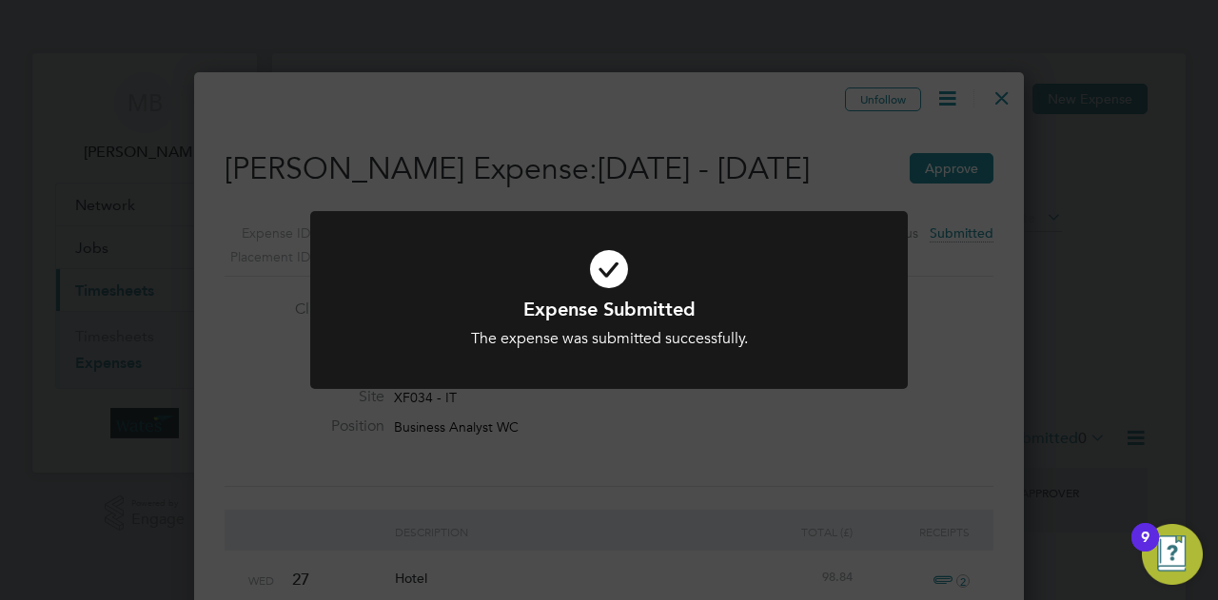
click at [616, 440] on div "Expense Submitted The expense was submitted successfully. Cancel Okay" at bounding box center [609, 300] width 1218 height 600
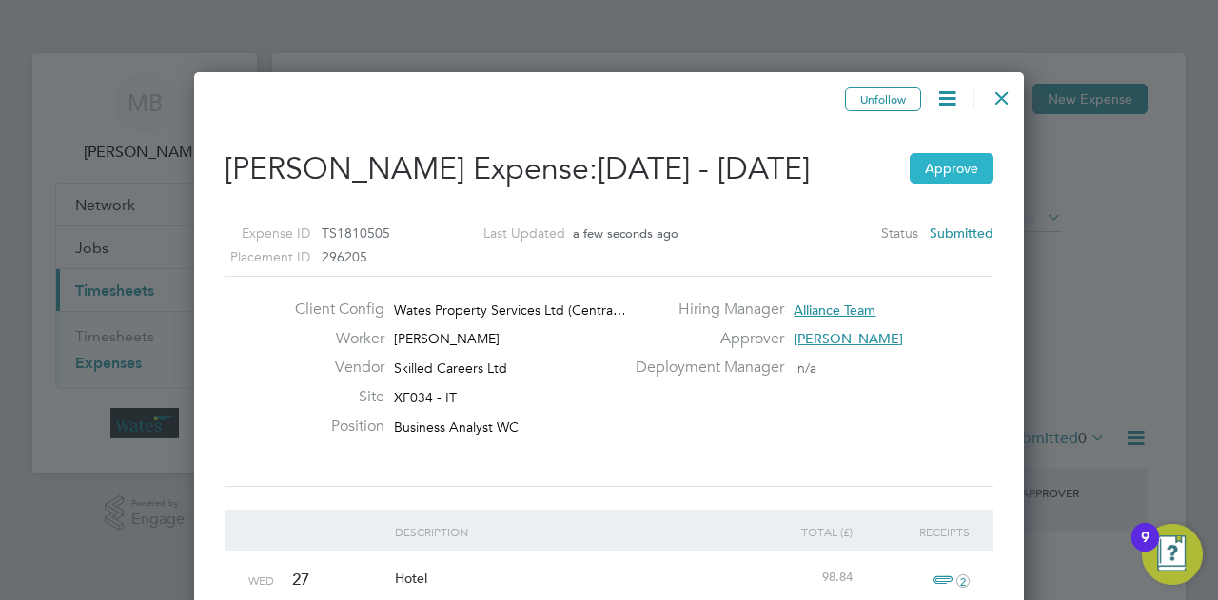
click at [950, 170] on button "Approve" at bounding box center [952, 168] width 84 height 30
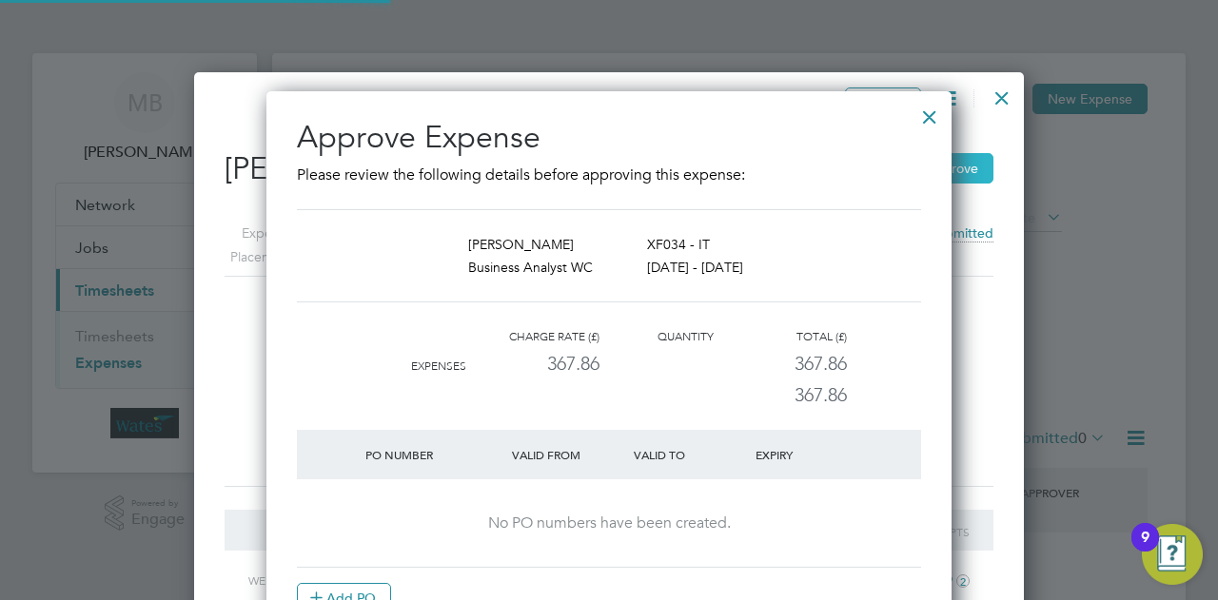
scroll to position [23, 179]
click at [894, 262] on div "[DATE] - [DATE]" at bounding box center [788, 267] width 282 height 23
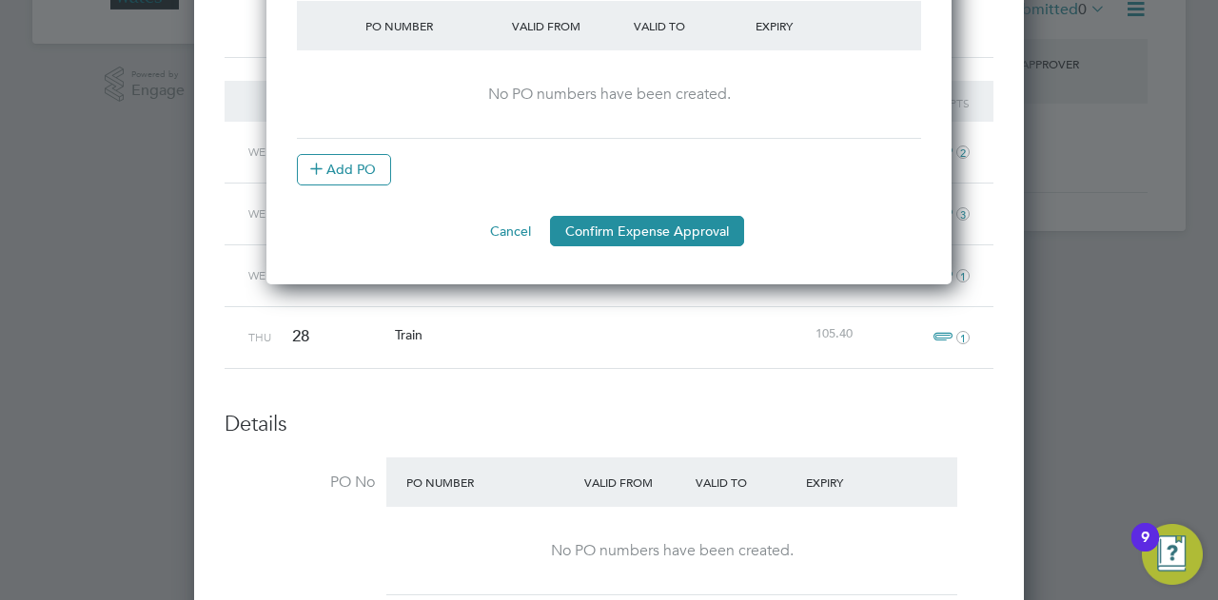
scroll to position [457, 0]
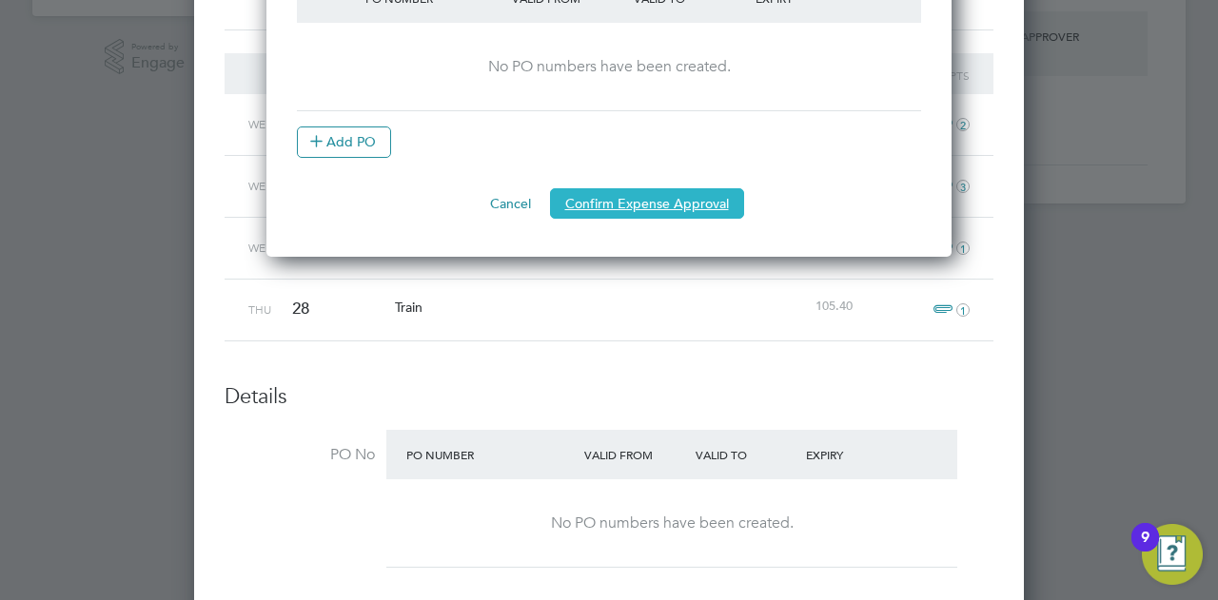
click at [588, 199] on button "Confirm Expense Approval" at bounding box center [647, 203] width 194 height 30
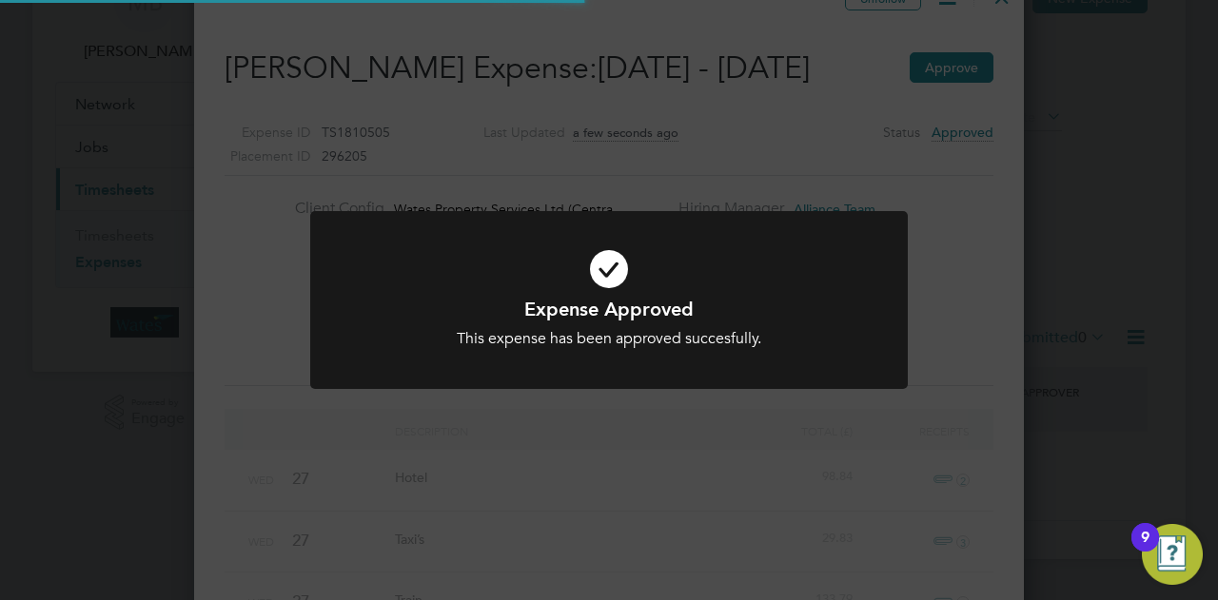
scroll to position [1748, 830]
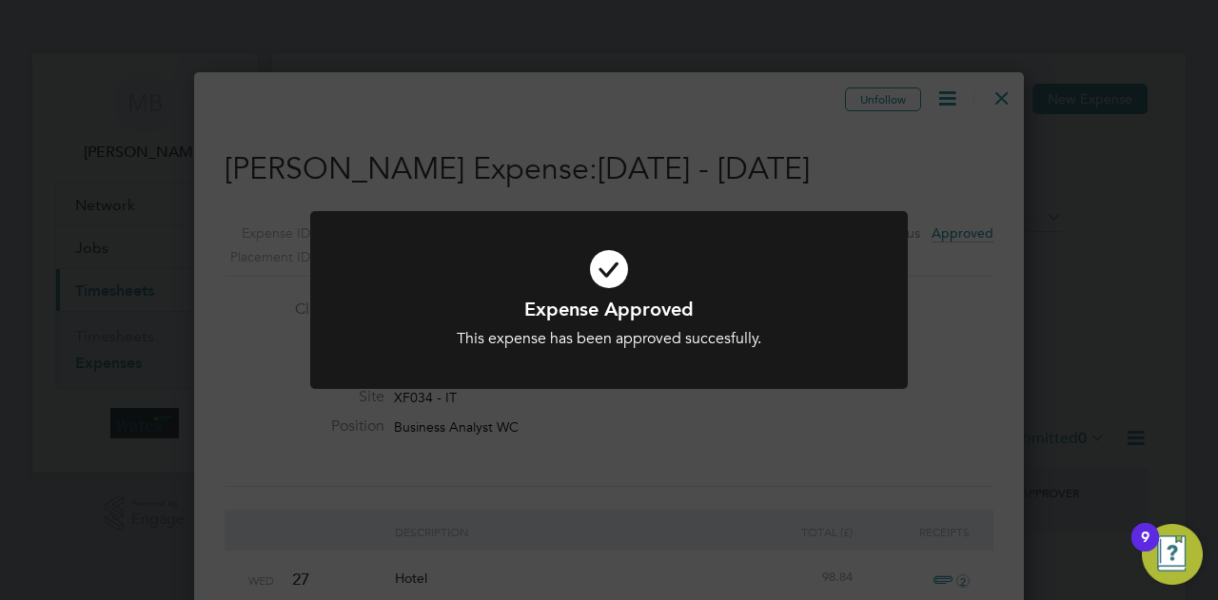
click at [843, 417] on div "Expense Approved This expense has been approved succesfully. Cancel Okay" at bounding box center [609, 300] width 1218 height 600
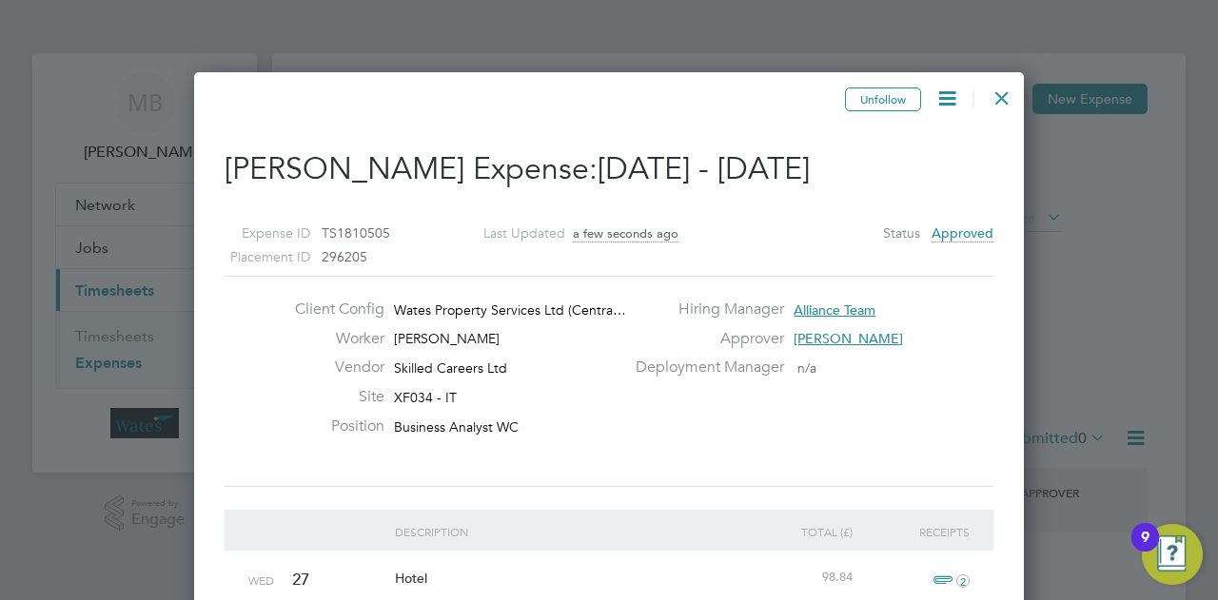
drag, startPoint x: 1008, startPoint y: 91, endPoint x: 1001, endPoint y: 21, distance: 70.7
click at [1008, 90] on div at bounding box center [1002, 93] width 34 height 34
